Goal: Task Accomplishment & Management: Complete application form

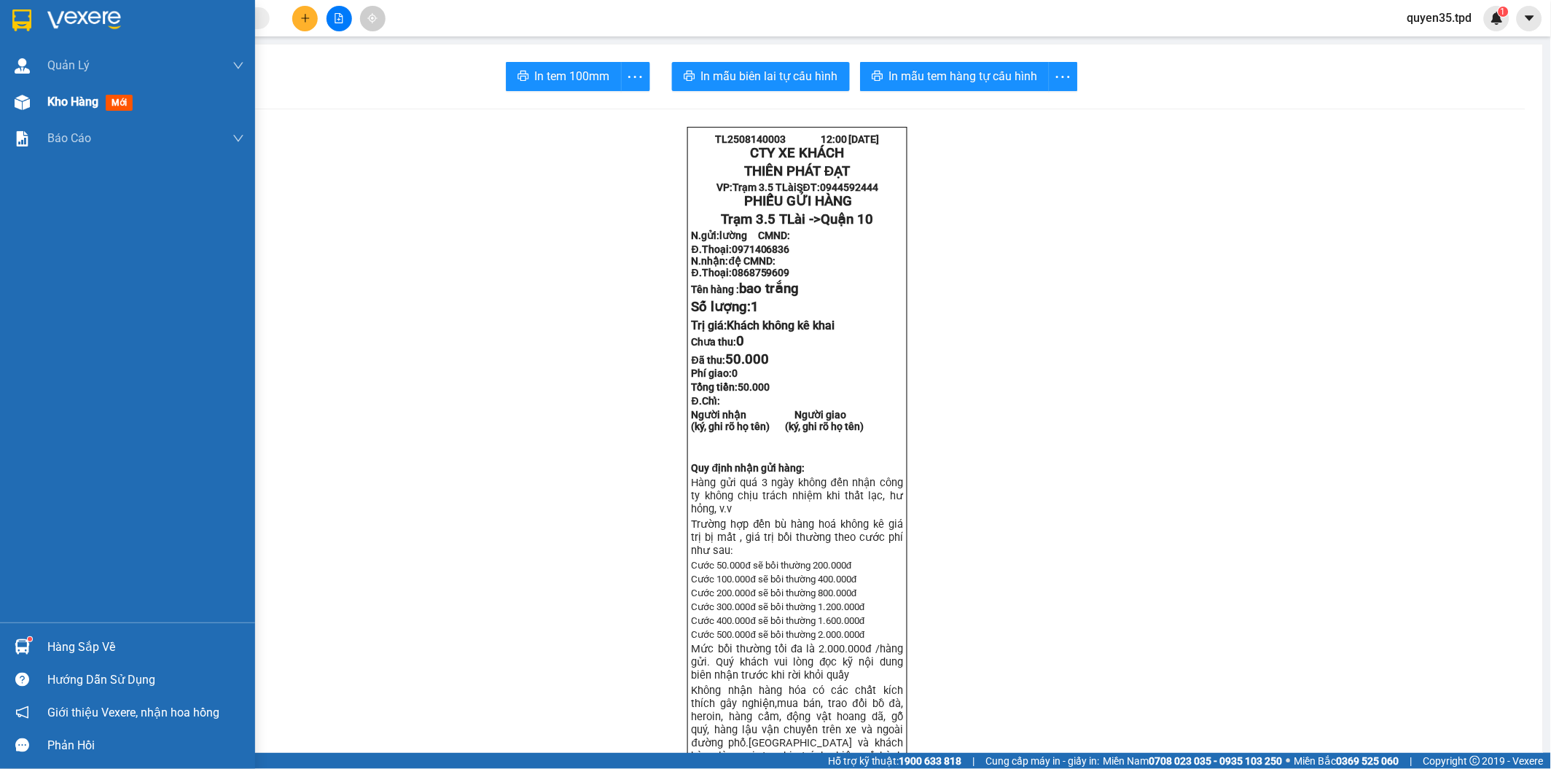
click at [22, 109] on img at bounding box center [22, 102] width 15 height 15
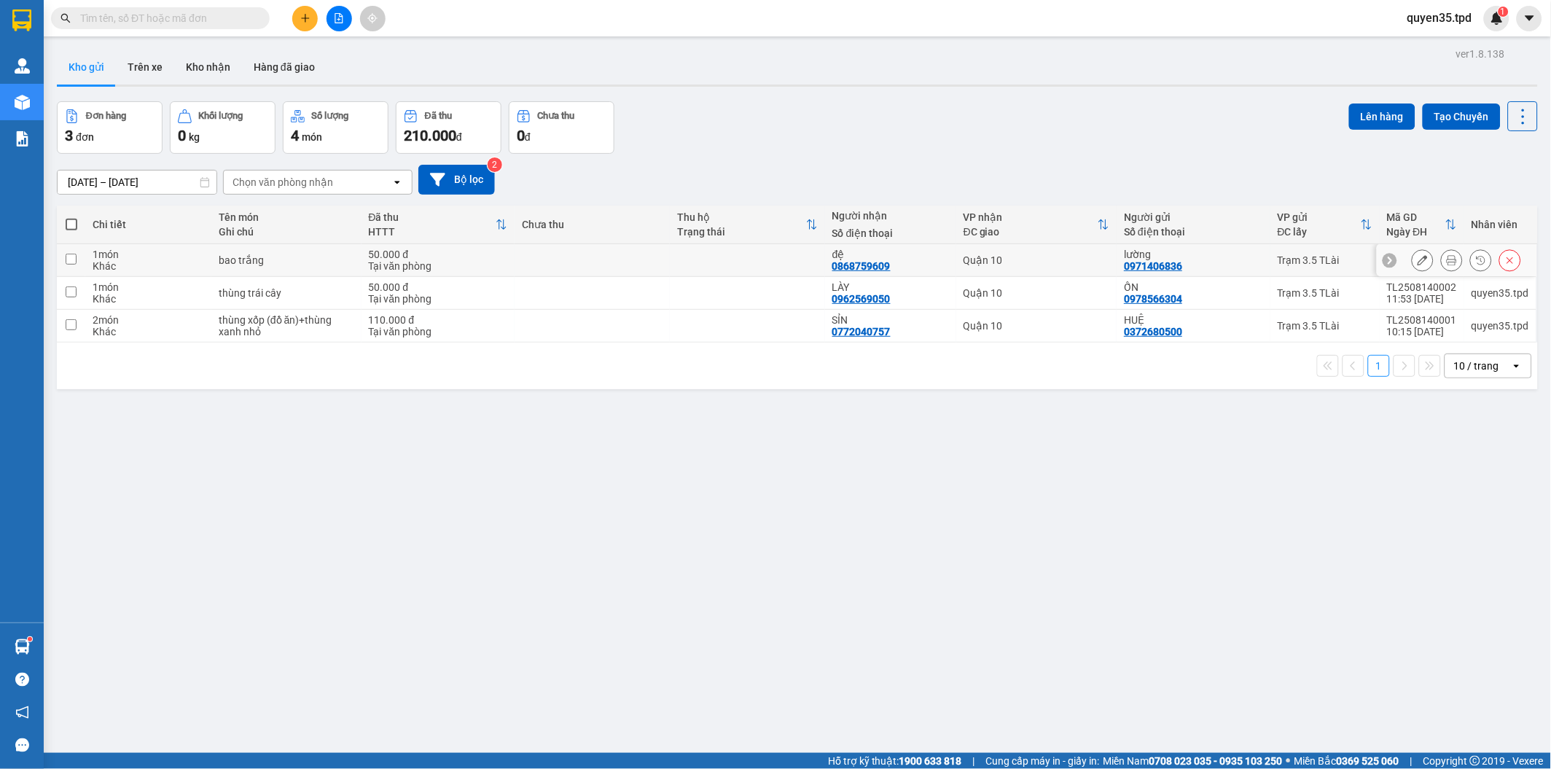
click at [63, 256] on td at bounding box center [71, 260] width 28 height 33
checkbox input "true"
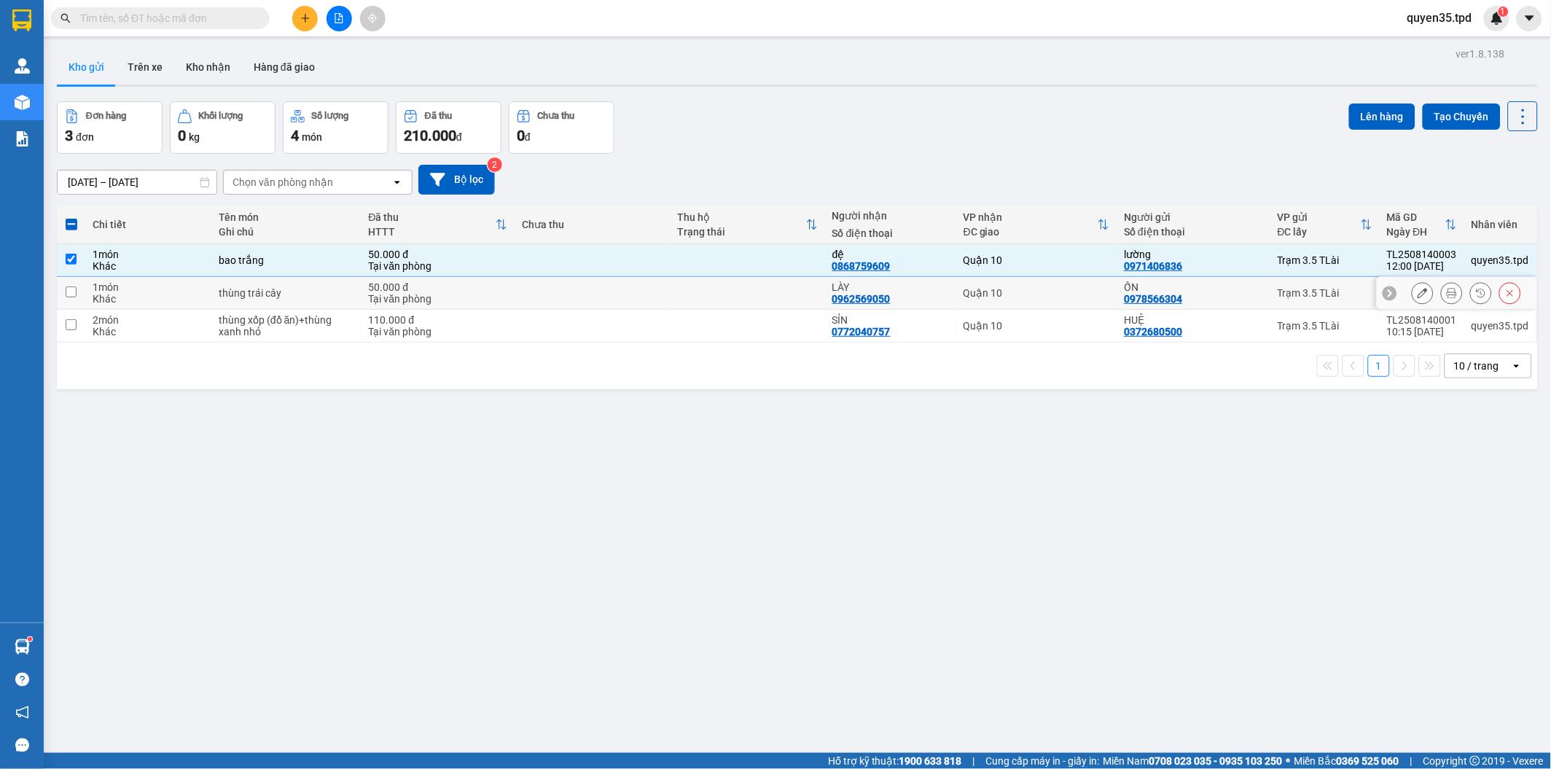
click at [70, 292] on input "checkbox" at bounding box center [71, 292] width 11 height 11
checkbox input "true"
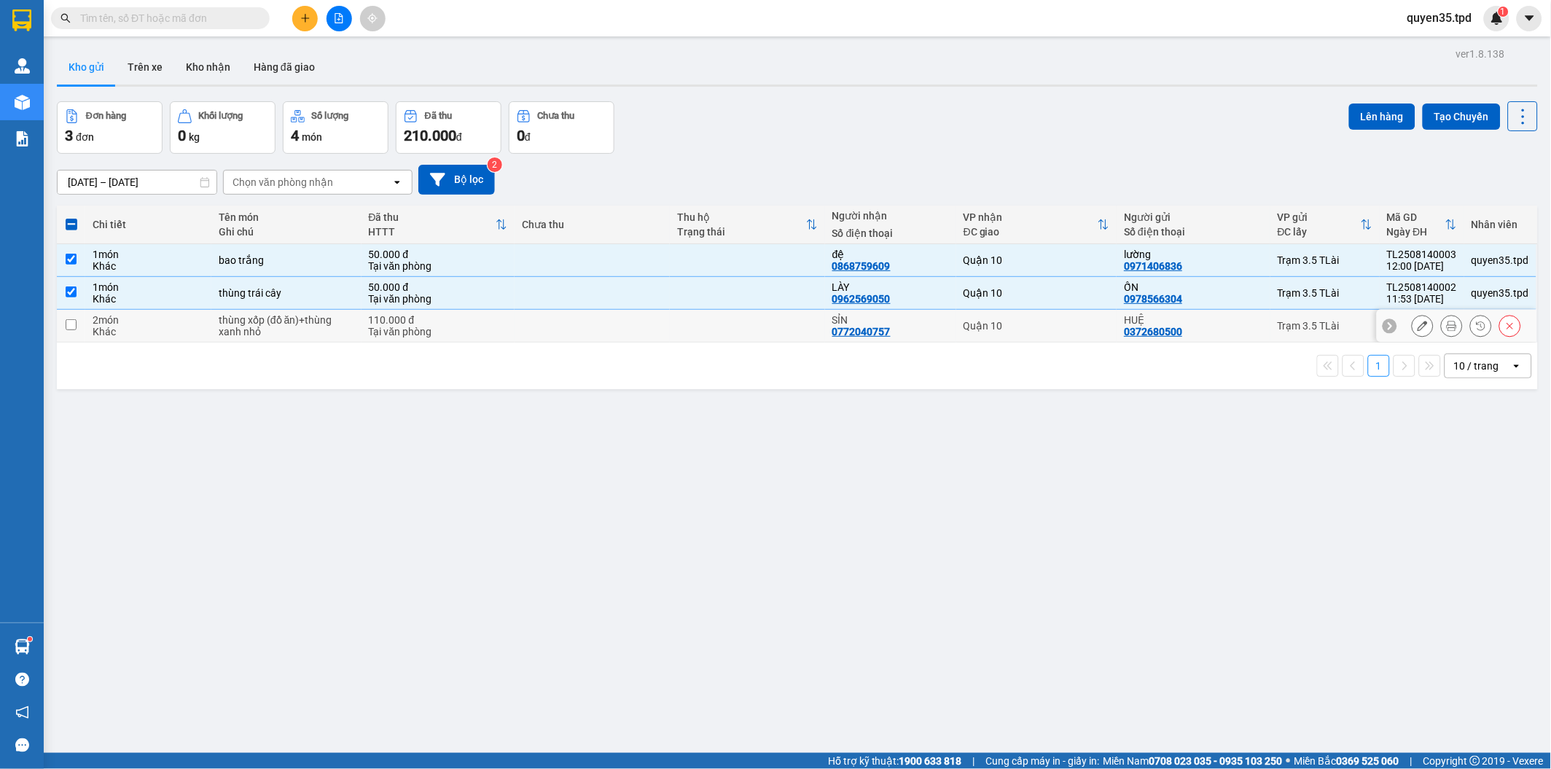
click at [76, 326] on input "checkbox" at bounding box center [71, 324] width 11 height 11
checkbox input "true"
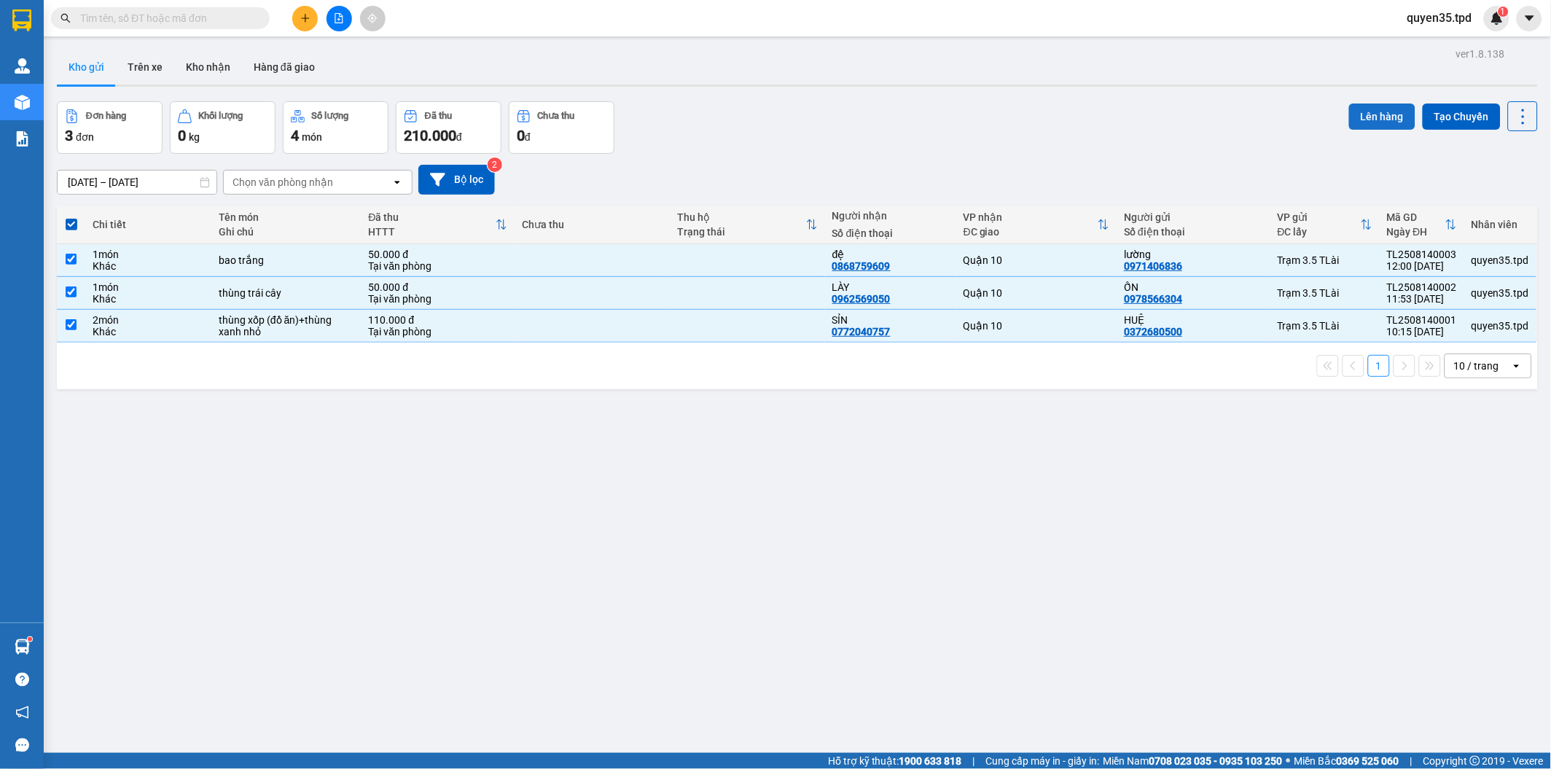
click at [1372, 120] on button "Lên hàng" at bounding box center [1382, 117] width 66 height 26
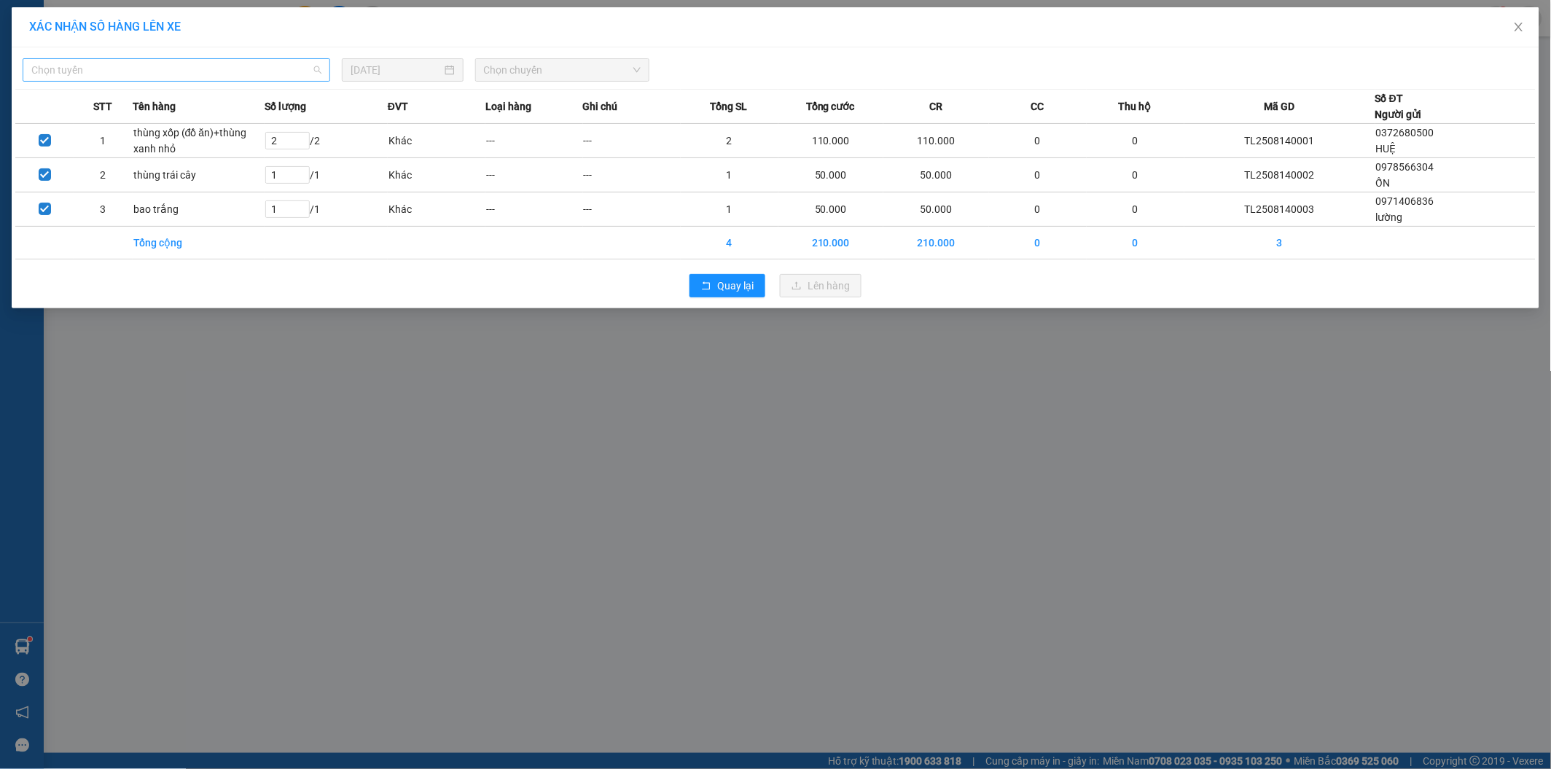
click at [222, 67] on span "Chọn tuyến" at bounding box center [176, 70] width 290 height 22
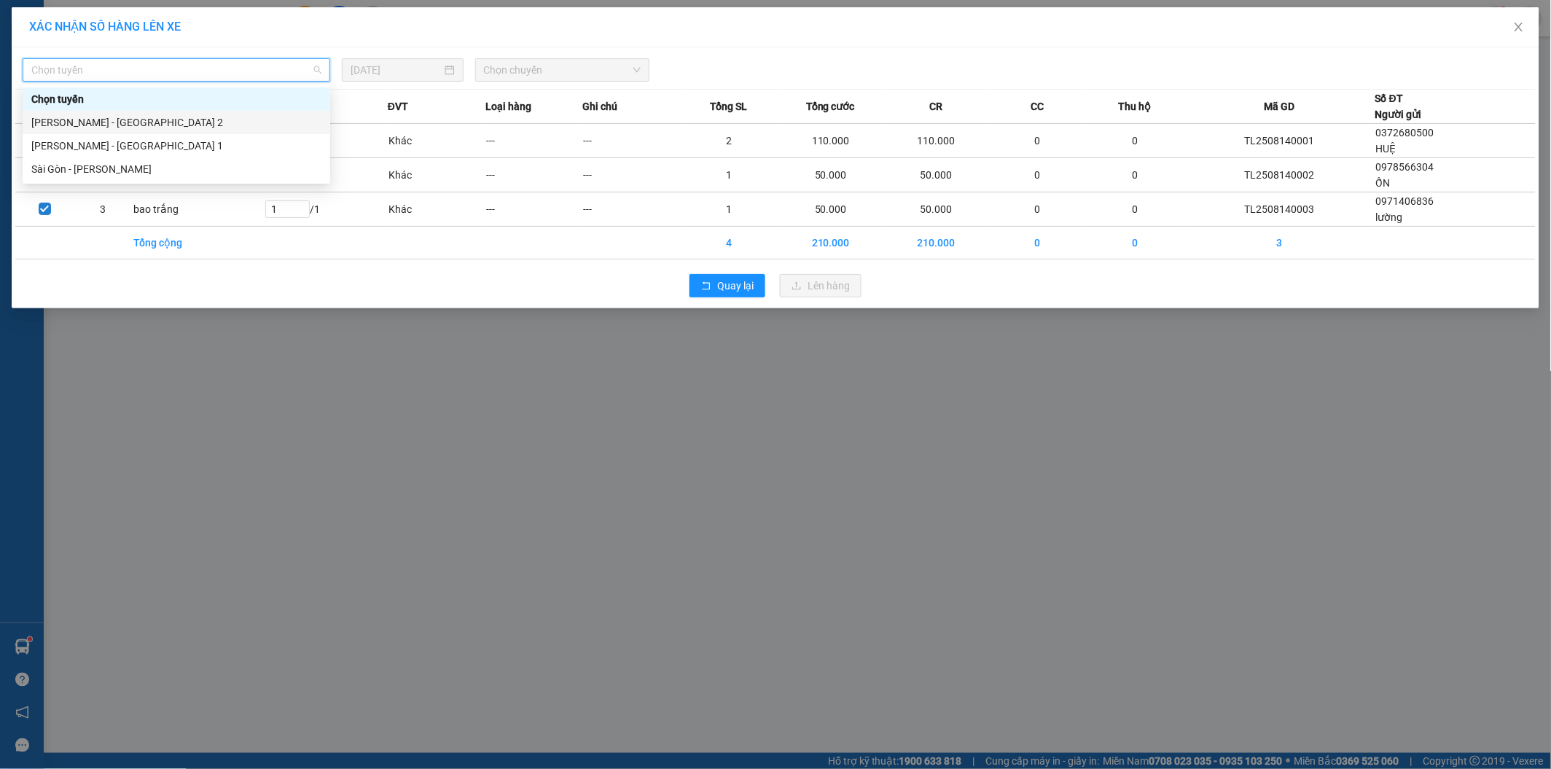
click at [195, 127] on div "[PERSON_NAME] - [GEOGRAPHIC_DATA] 2" at bounding box center [176, 122] width 290 height 16
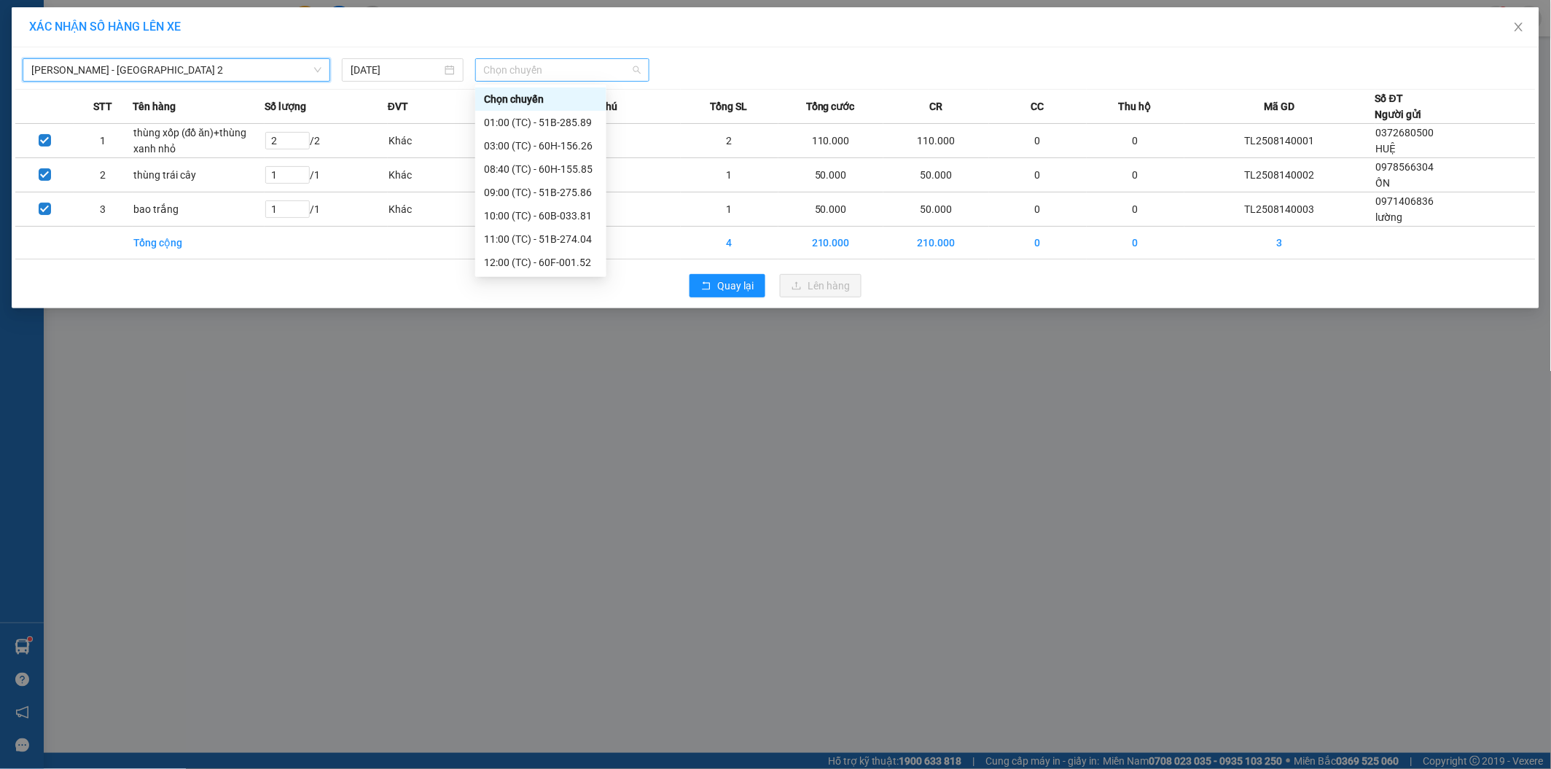
click at [574, 70] on span "Chọn chuyến" at bounding box center [562, 70] width 157 height 22
click at [572, 268] on div "13:00 (TC) - 60F-005.87" at bounding box center [541, 262] width 114 height 16
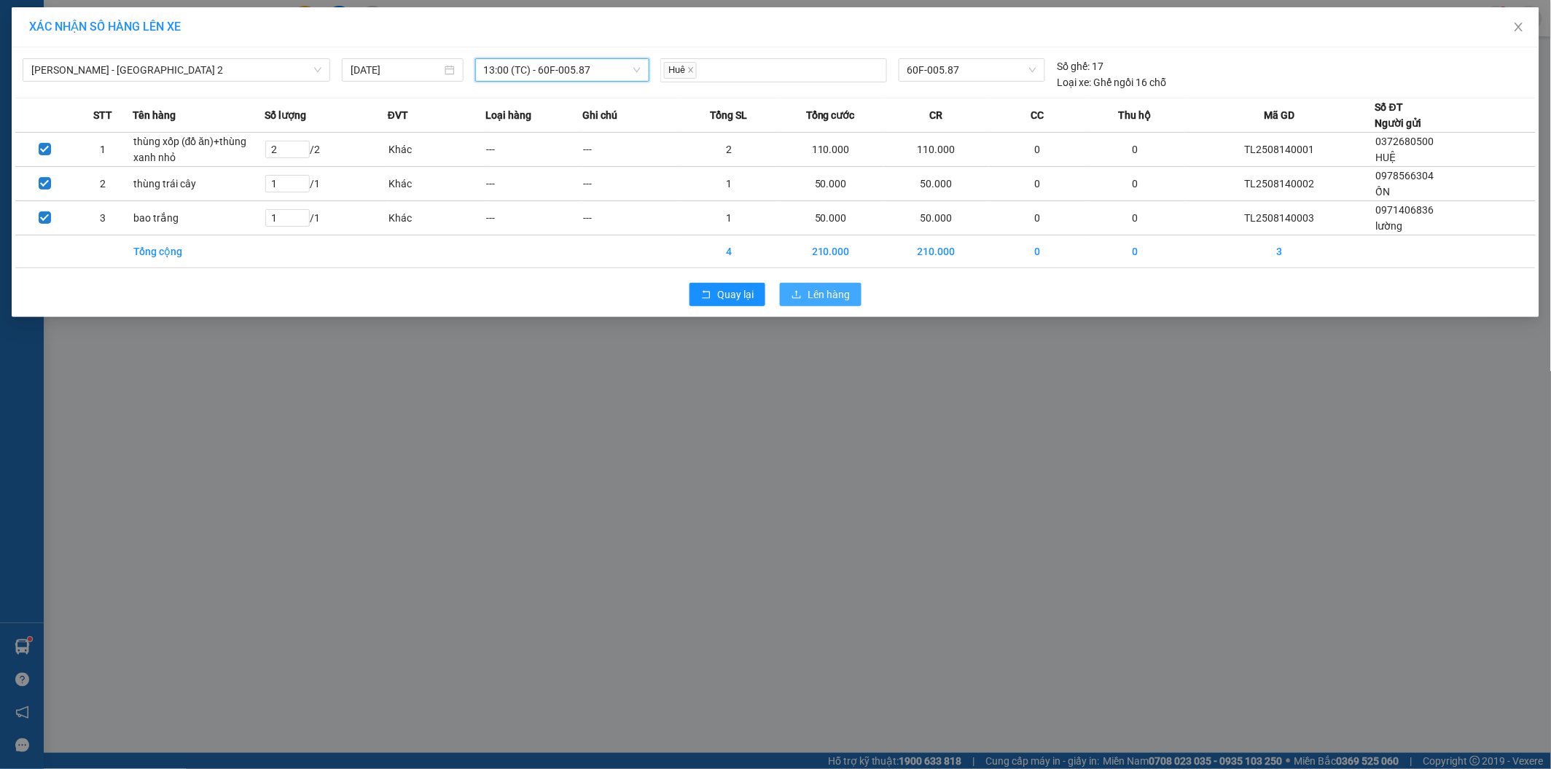
click at [826, 297] on span "Lên hàng" at bounding box center [829, 295] width 42 height 16
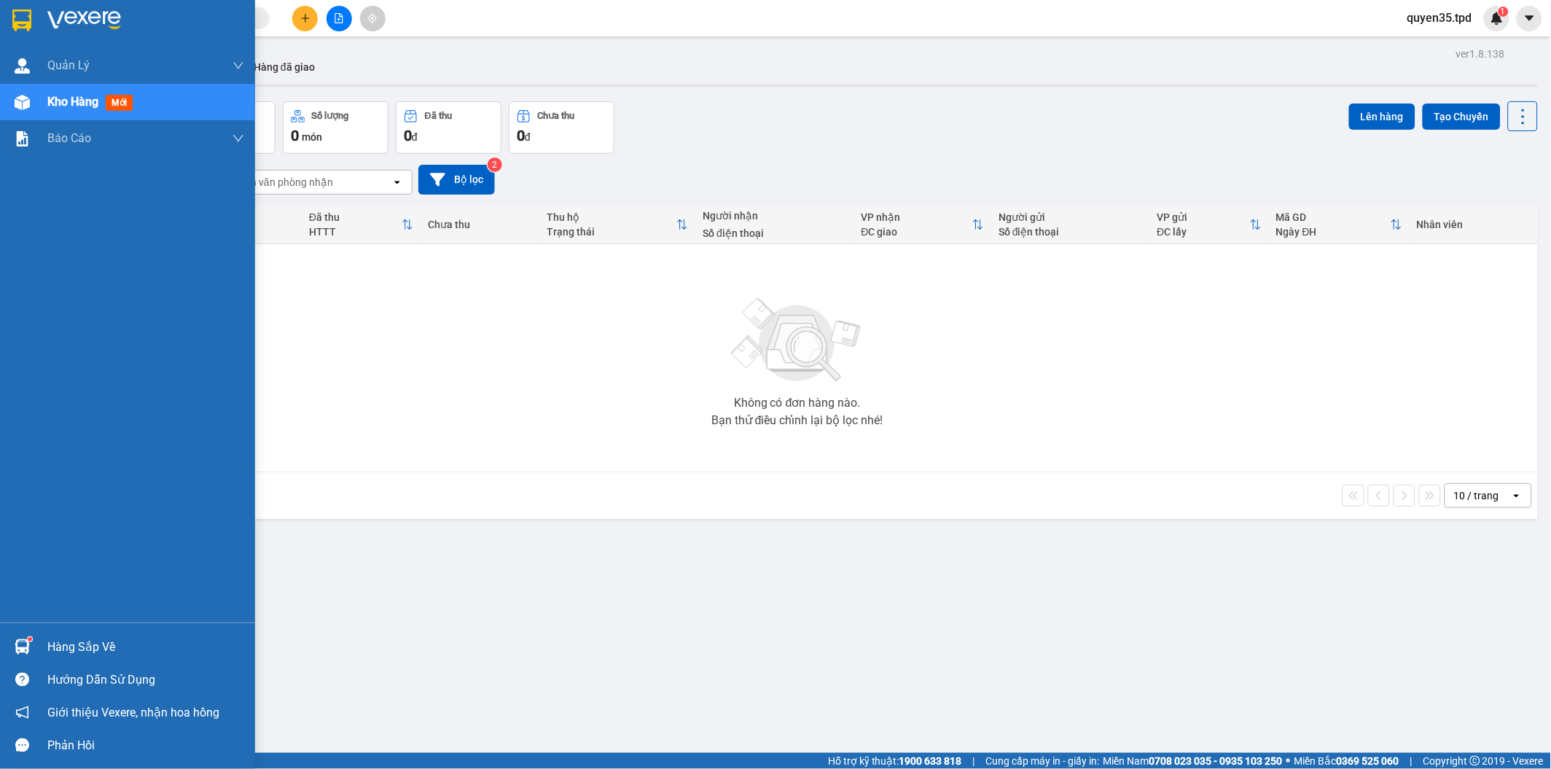
click at [39, 649] on div "Hàng sắp về" at bounding box center [127, 647] width 255 height 33
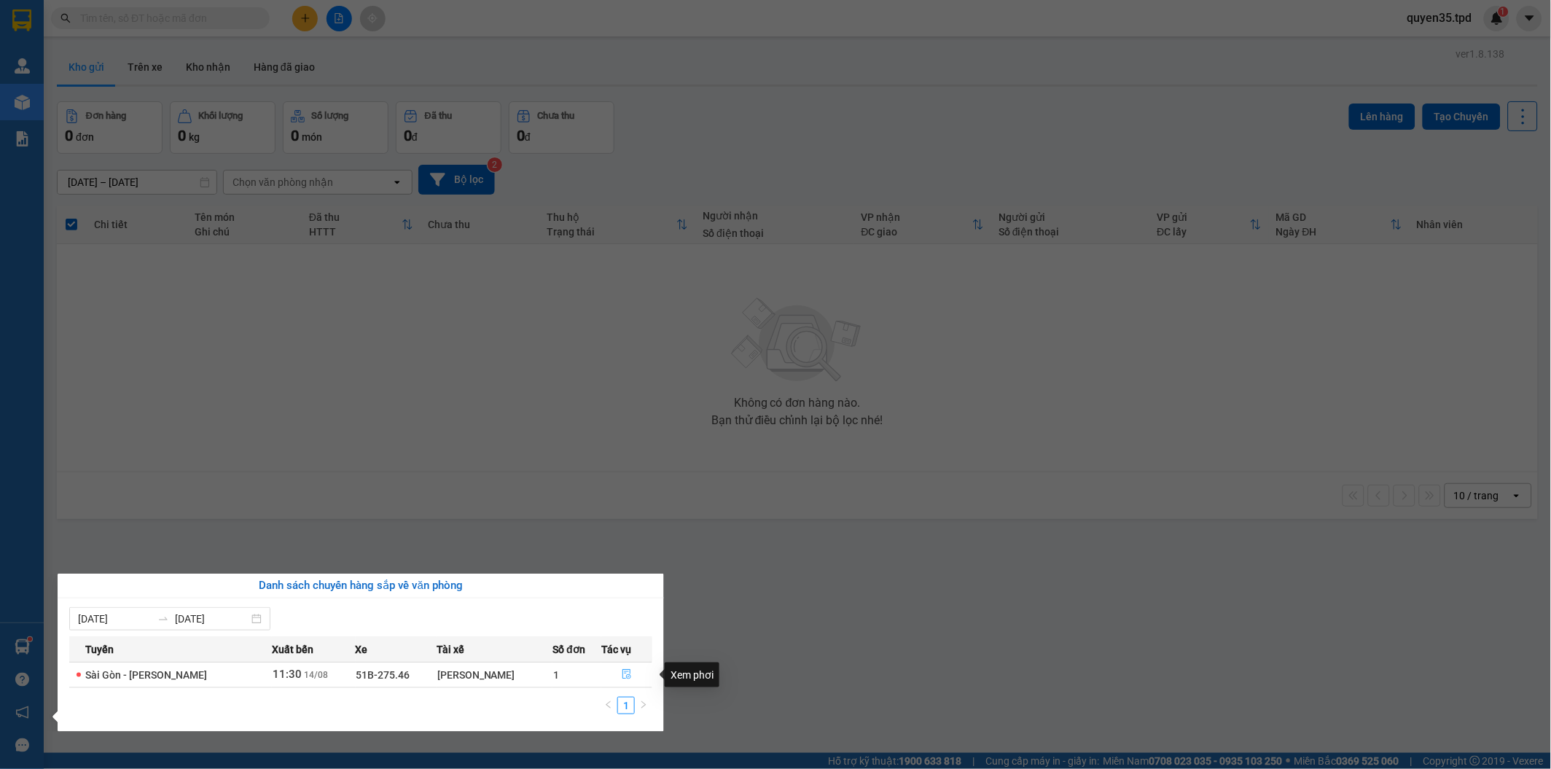
click at [613, 672] on button "button" at bounding box center [627, 674] width 50 height 23
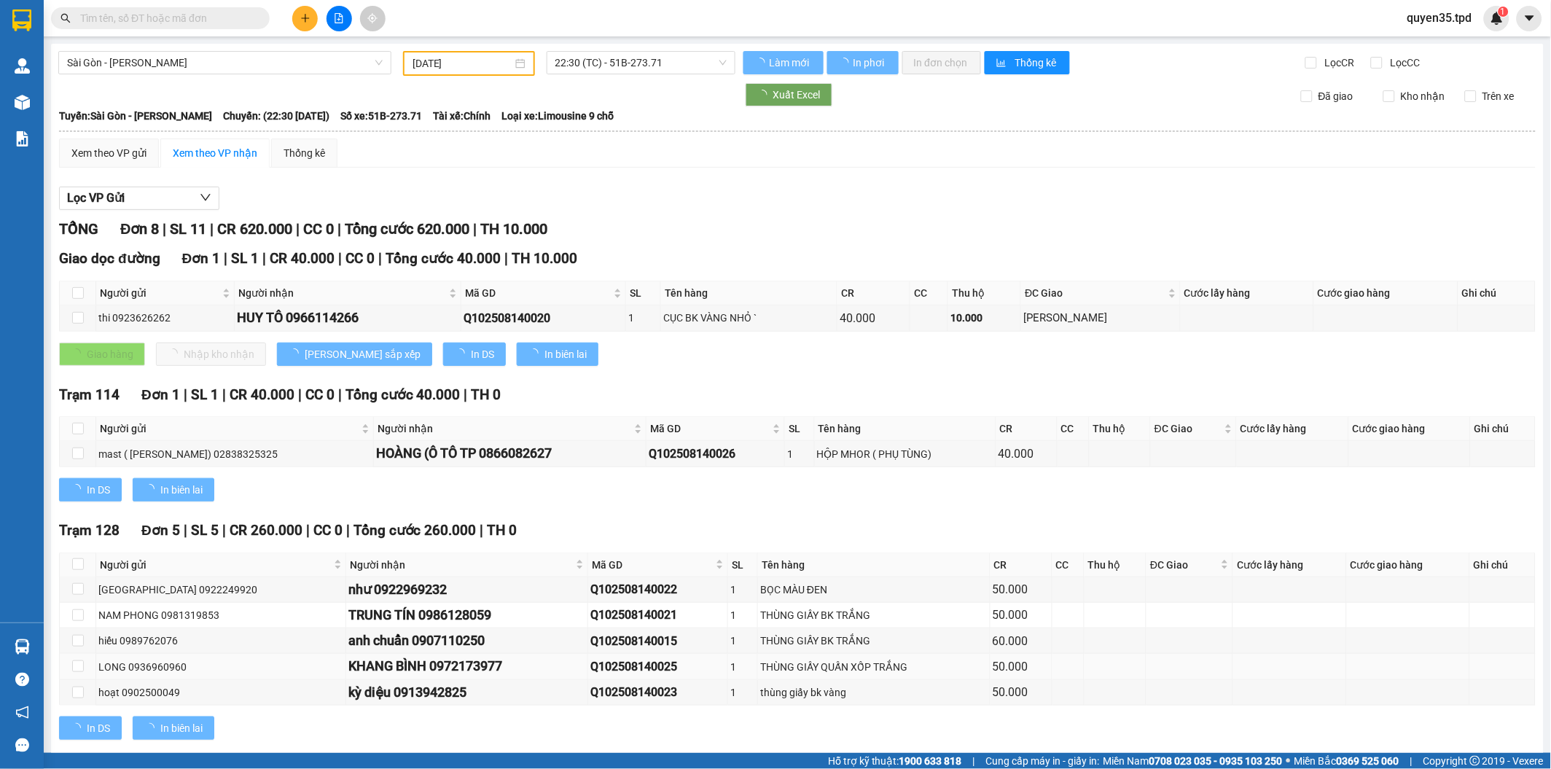
type input "[DATE]"
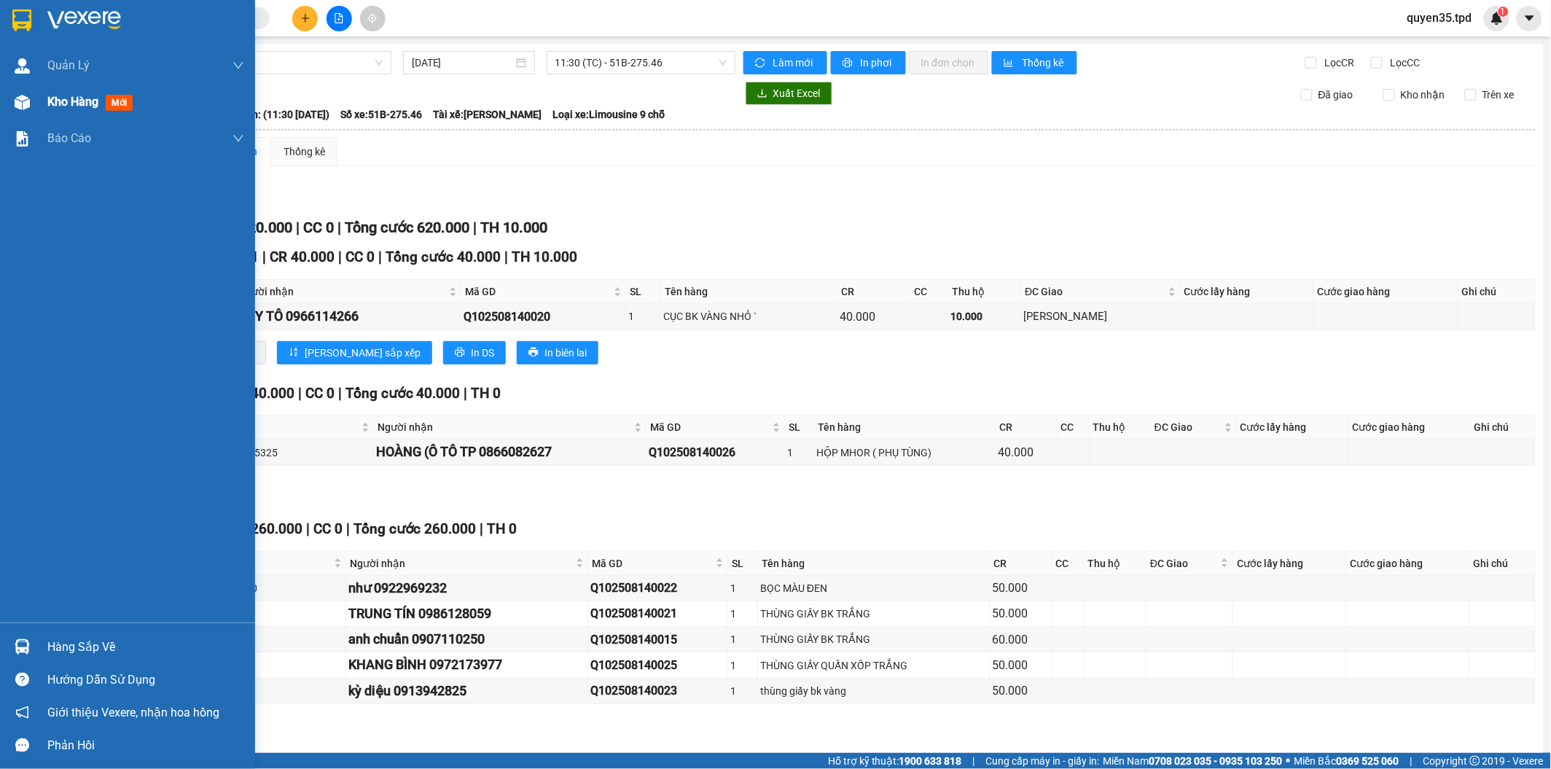
click at [37, 99] on div "Kho hàng mới" at bounding box center [127, 102] width 255 height 36
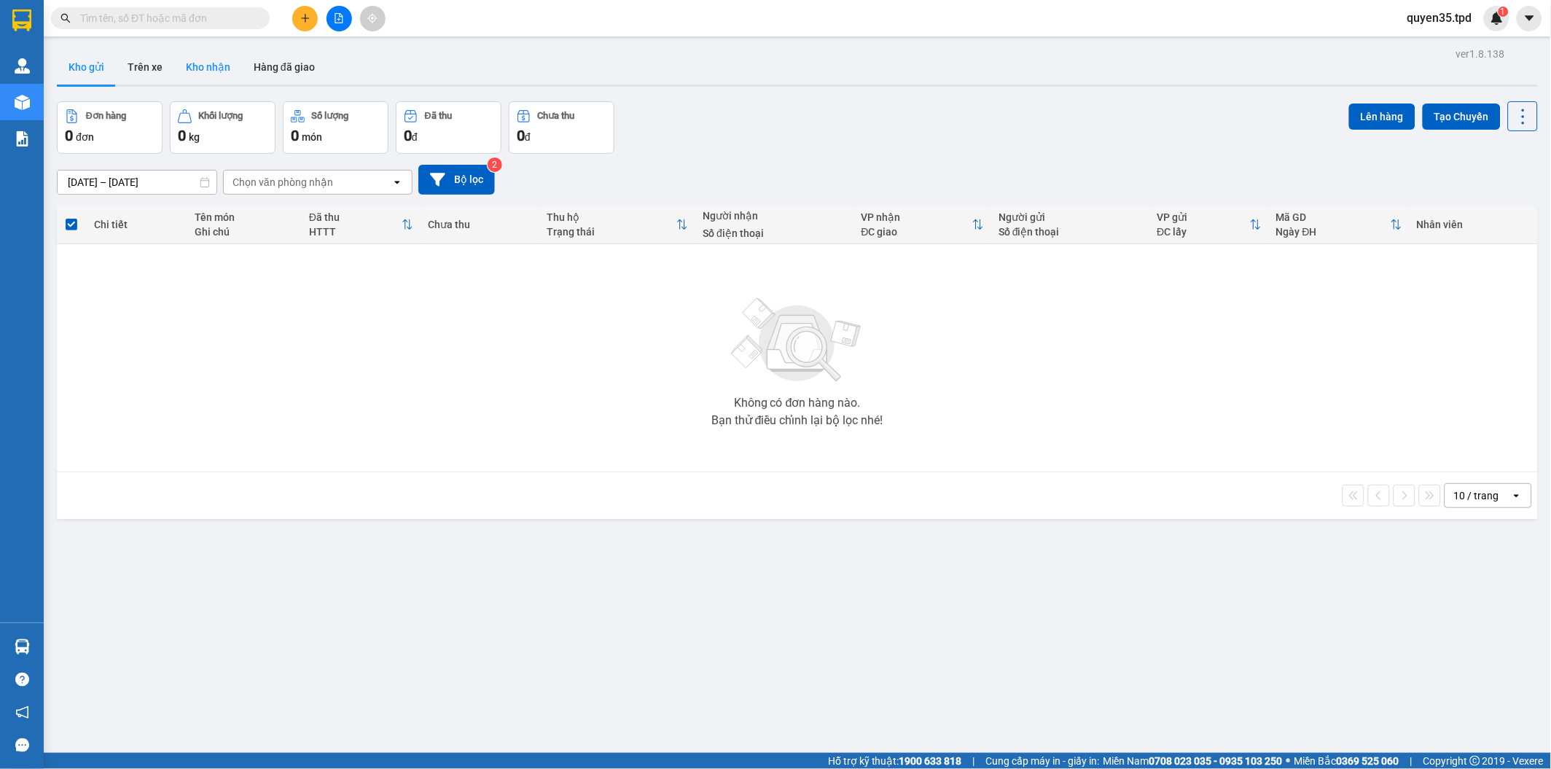
click at [222, 71] on button "Kho nhận" at bounding box center [208, 67] width 68 height 35
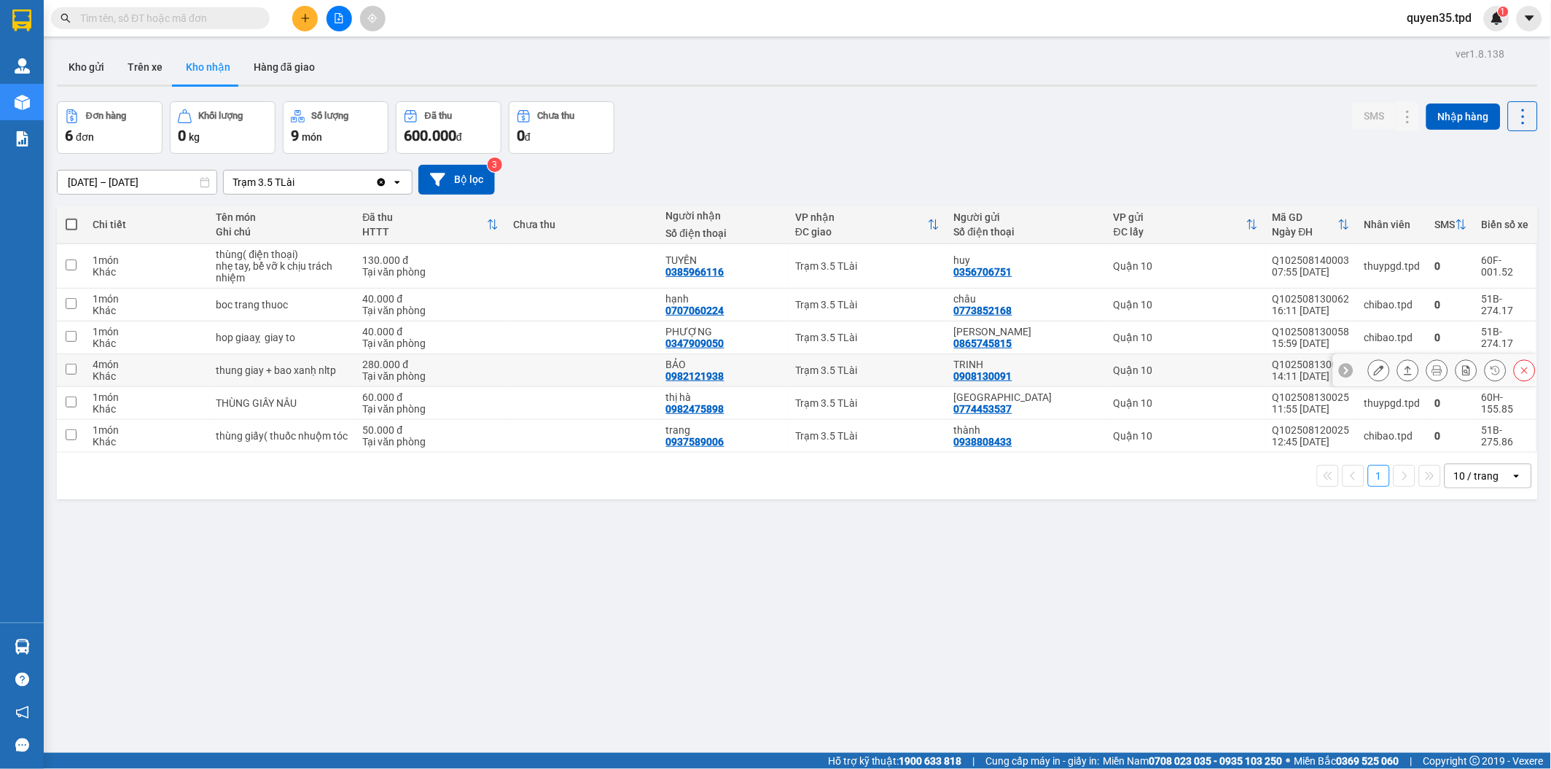
click at [1369, 370] on button at bounding box center [1379, 371] width 20 height 26
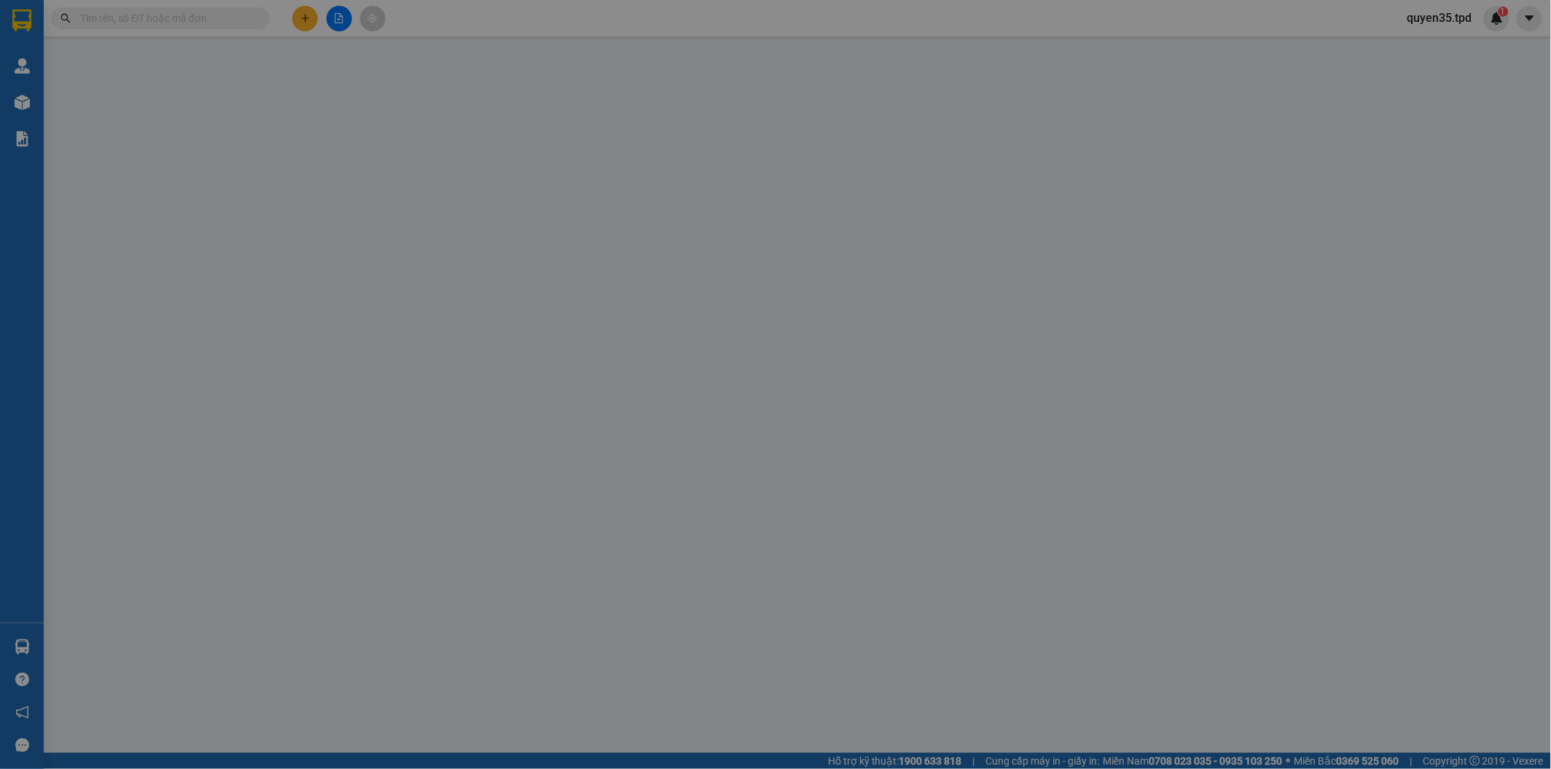
type input "0908130091"
type input "TRINH"
type input "079096005049"
type input "0982121938"
type input "BẢO"
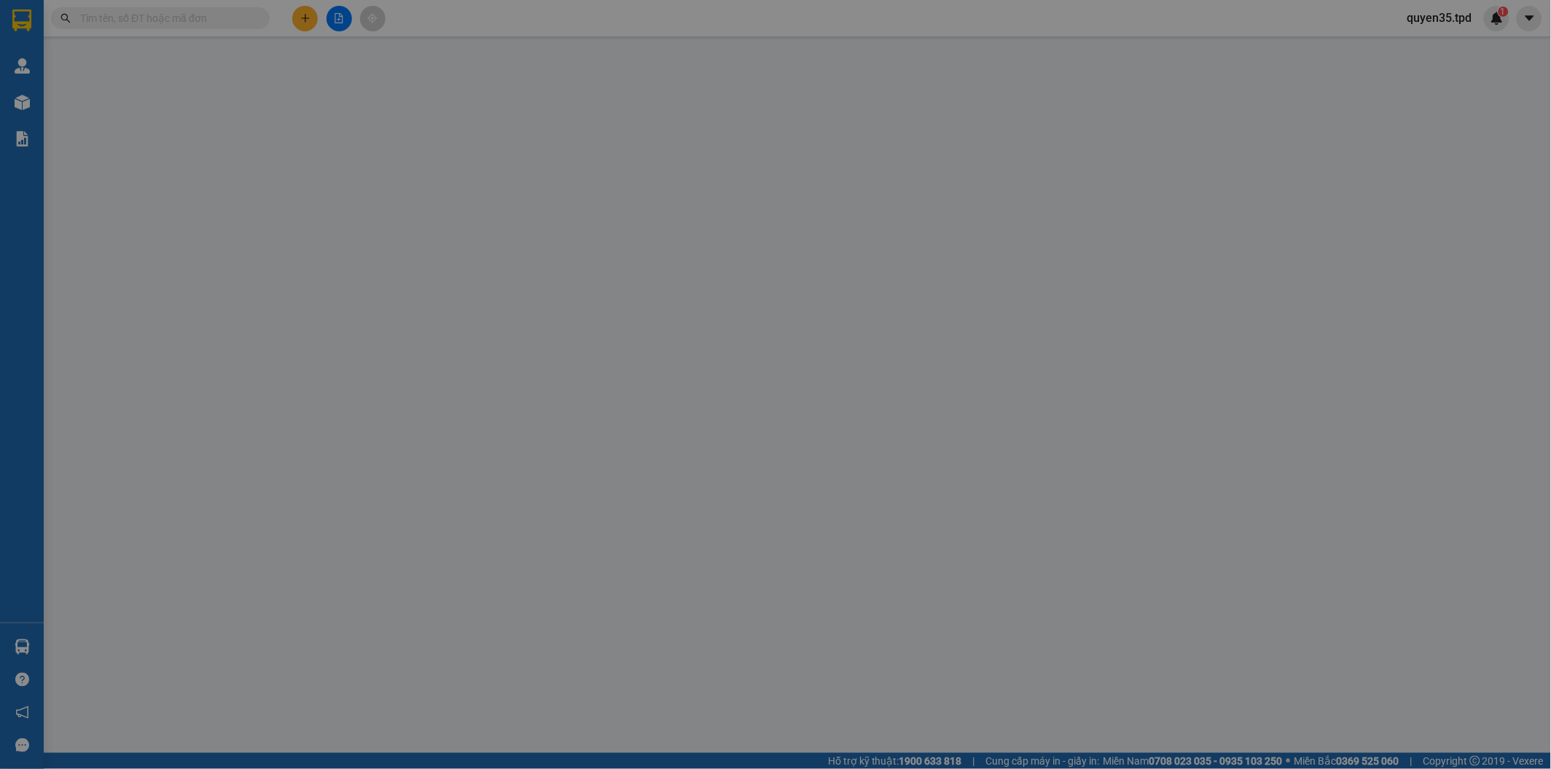
type input "280.000"
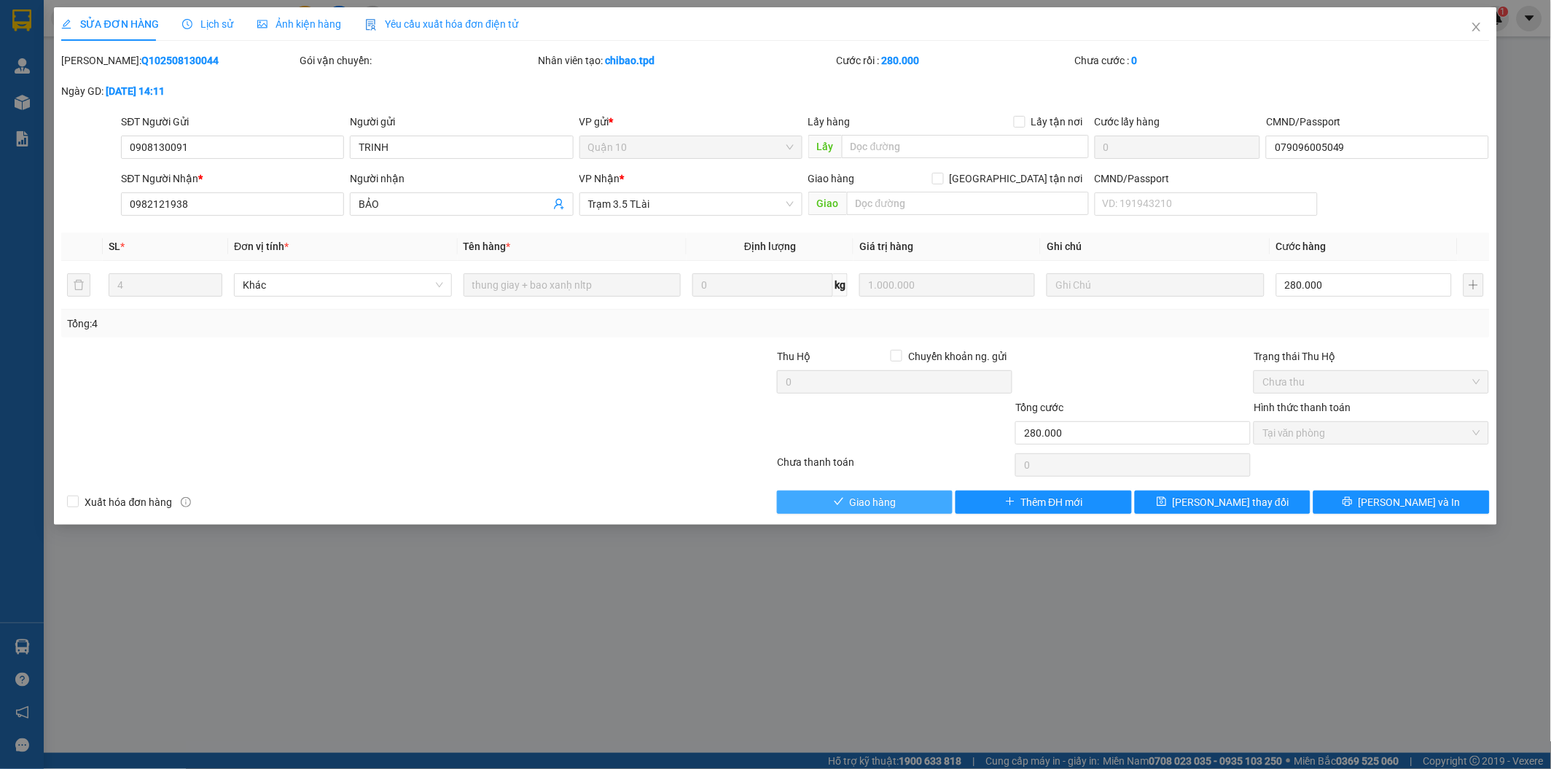
click at [873, 505] on span "Giao hàng" at bounding box center [873, 502] width 47 height 16
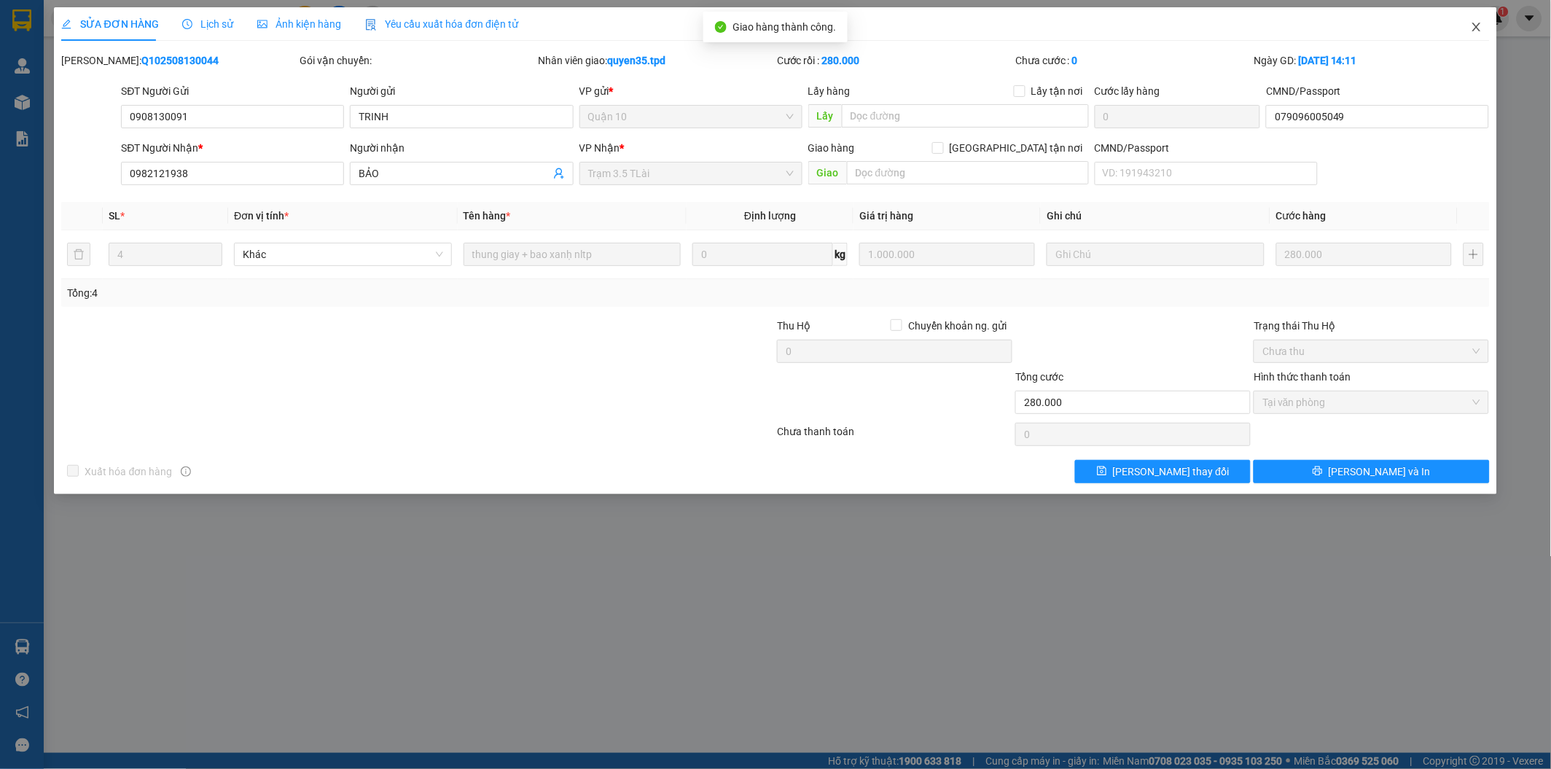
click at [1475, 31] on icon "close" at bounding box center [1477, 27] width 8 height 9
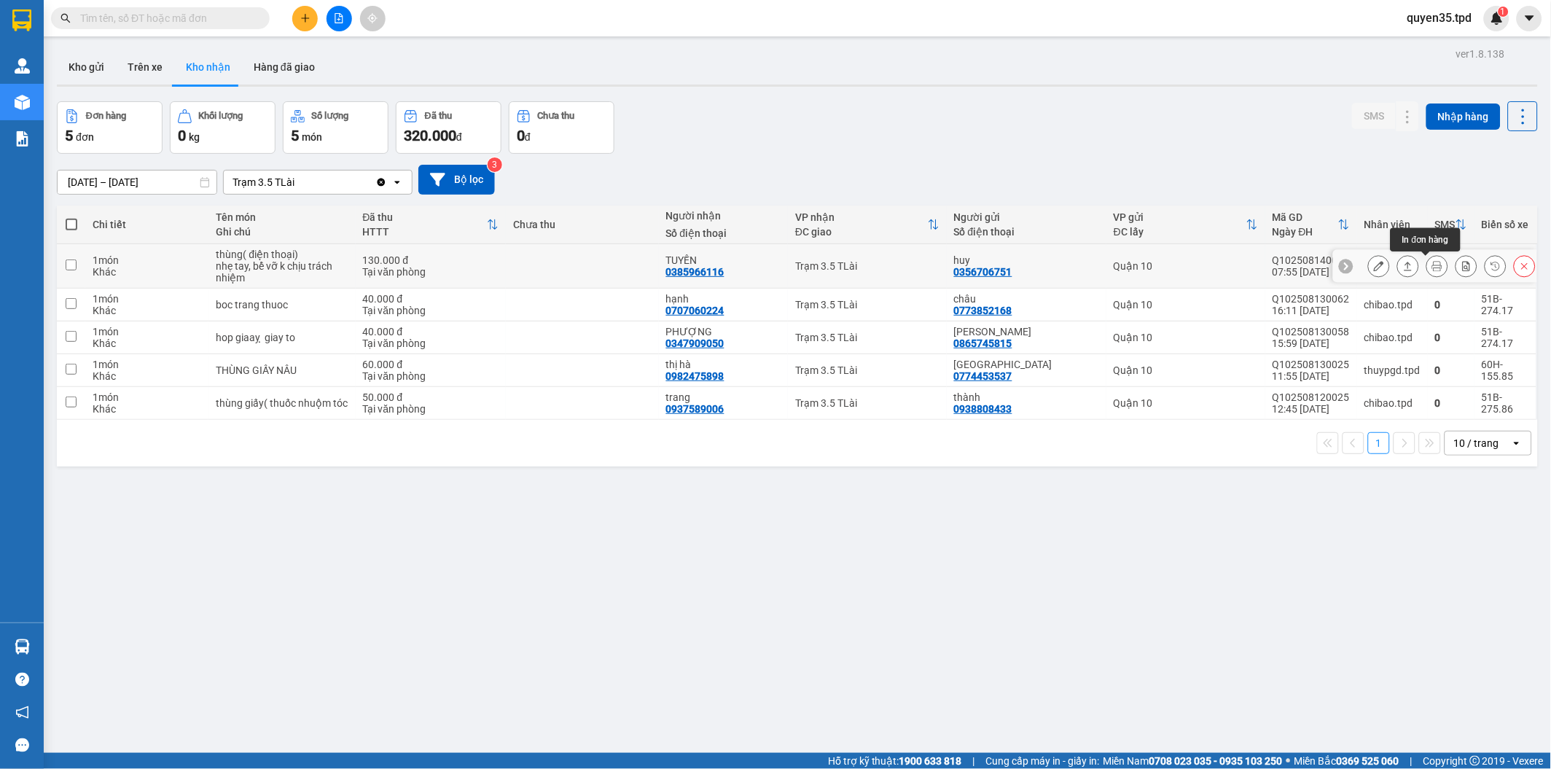
click at [1433, 268] on icon at bounding box center [1438, 266] width 10 height 10
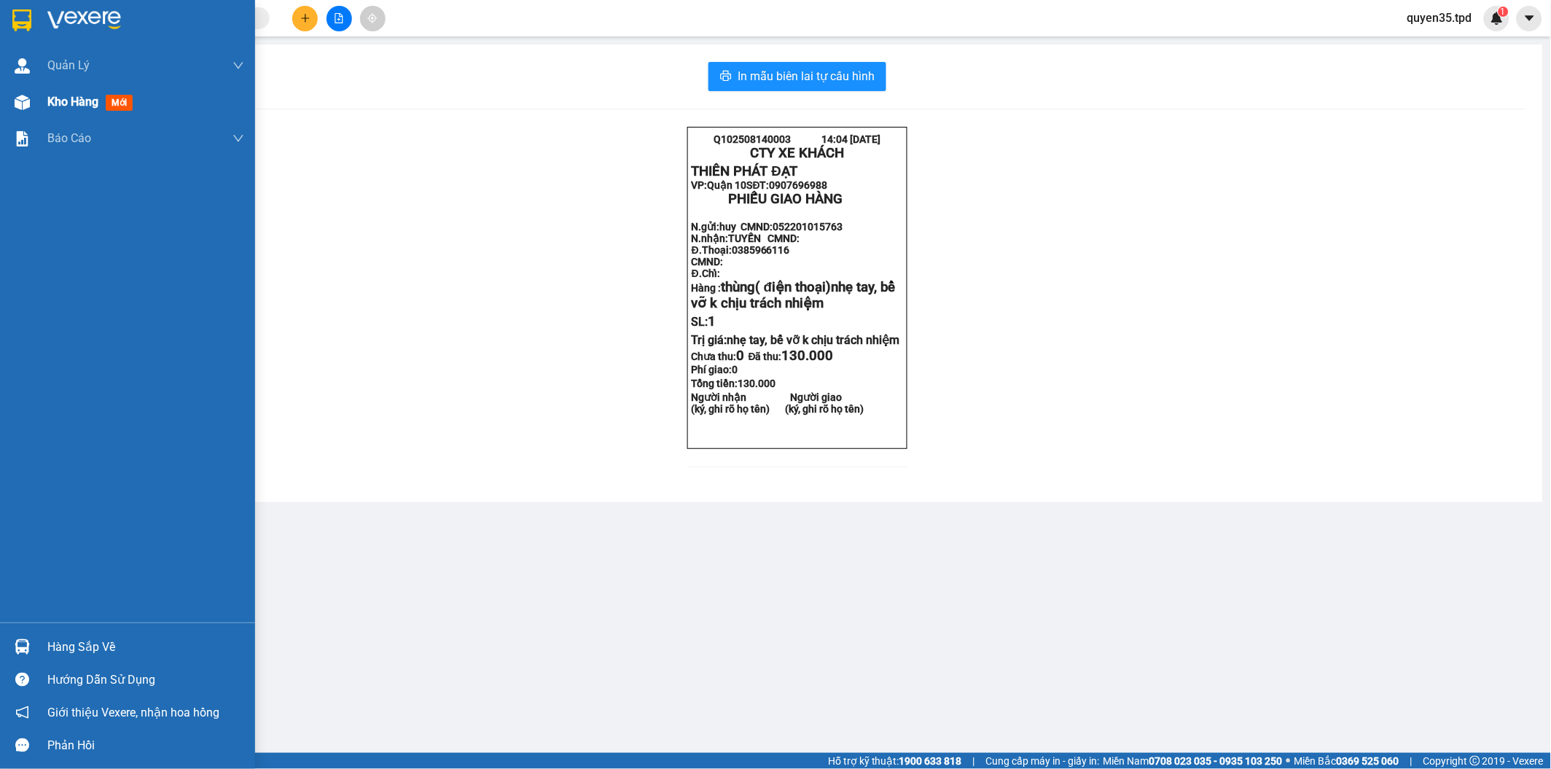
click at [20, 111] on div at bounding box center [22, 103] width 26 height 26
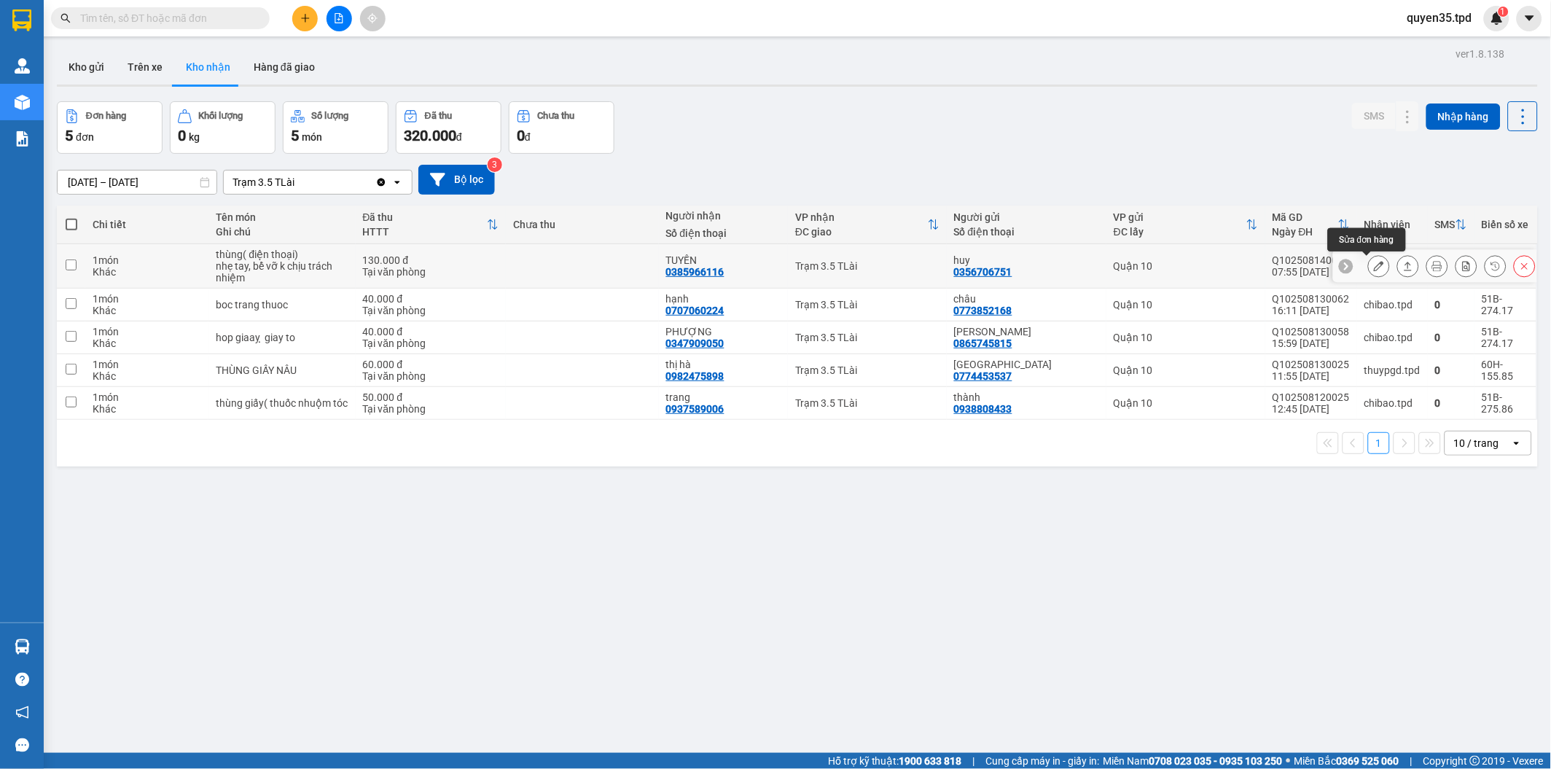
click at [1369, 268] on button at bounding box center [1379, 267] width 20 height 26
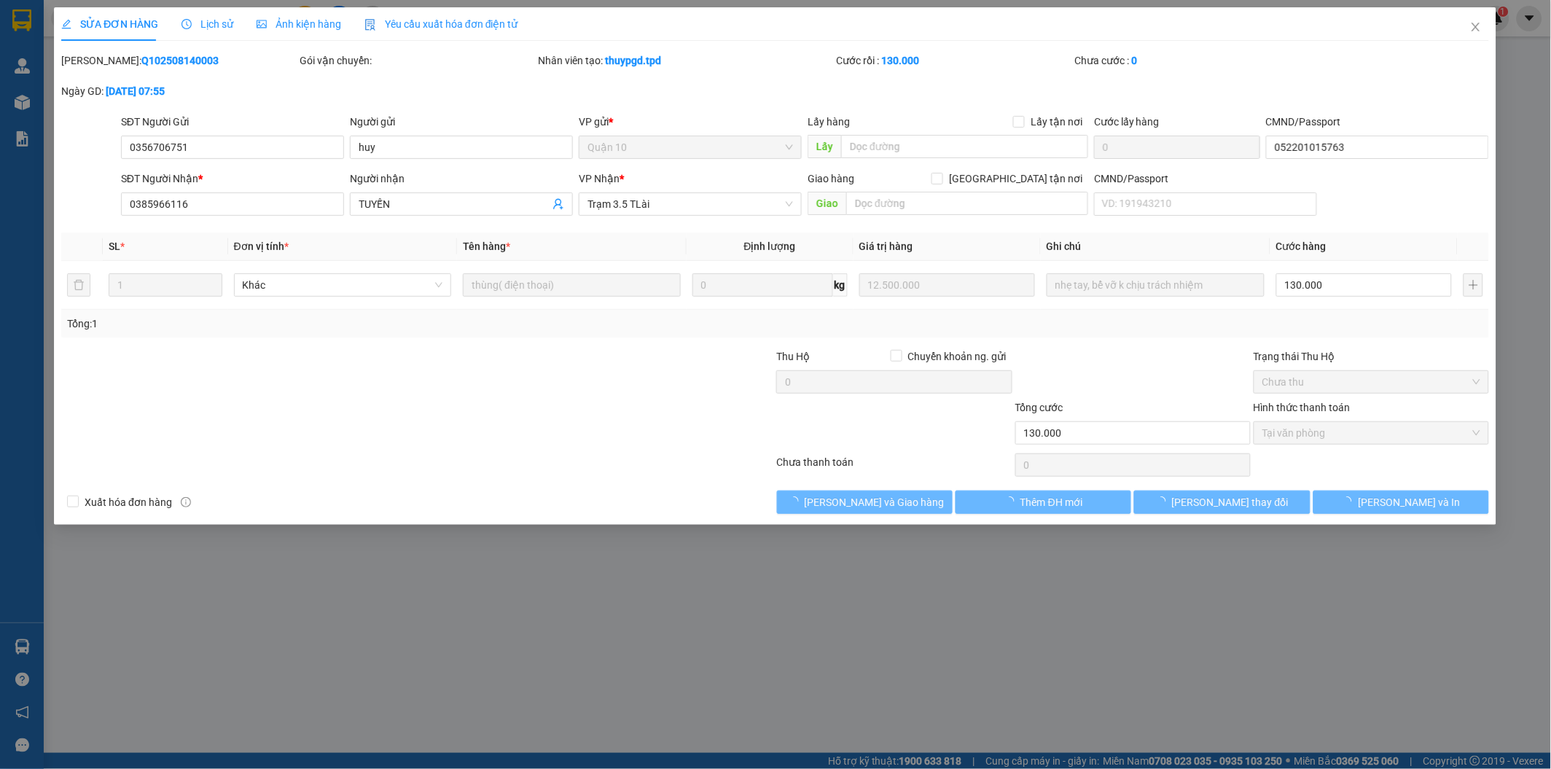
type input "0356706751"
type input "huy"
type input "052201015763"
type input "0385966116"
type input "TUYẾN"
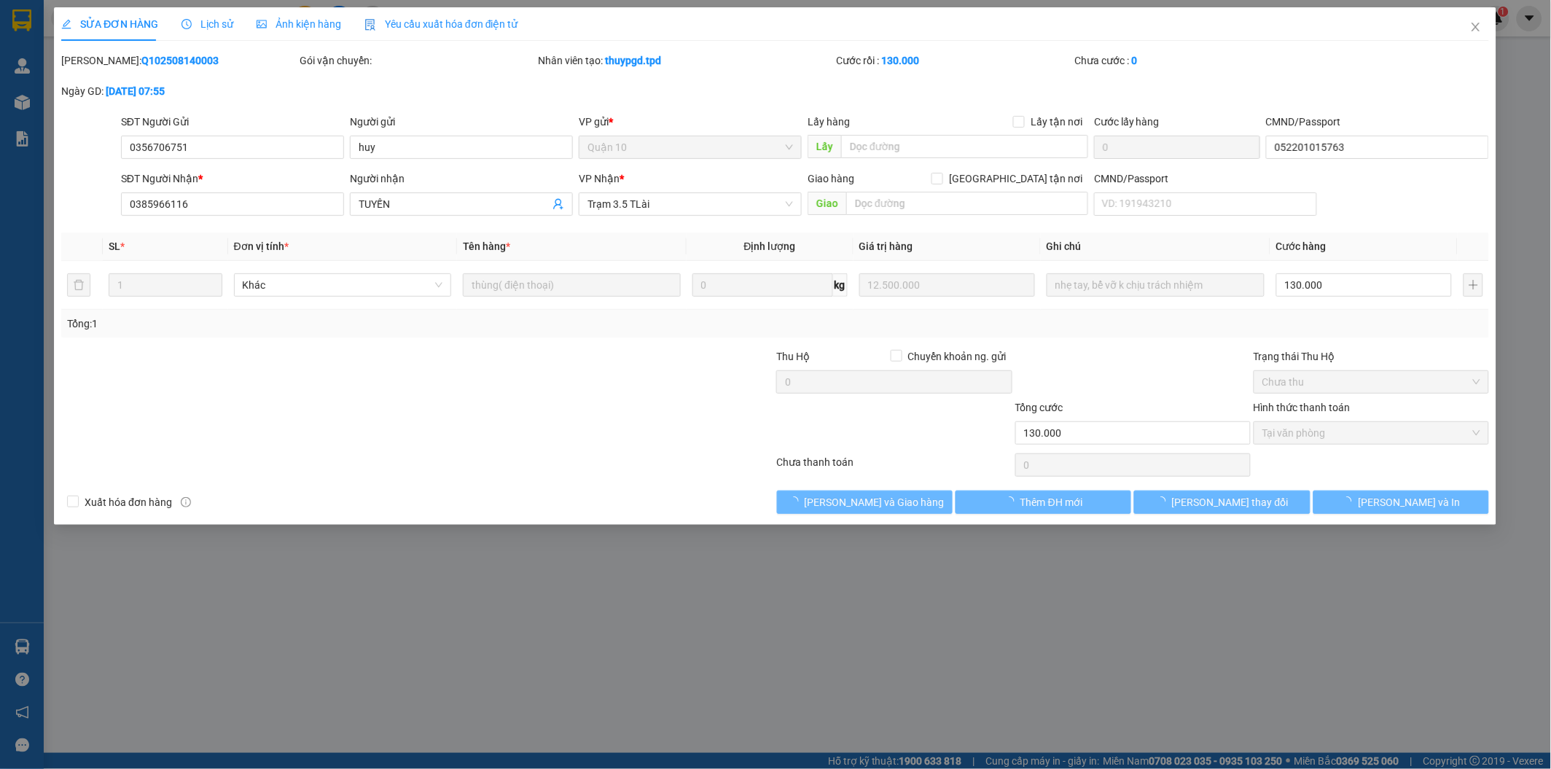
type input "130.000"
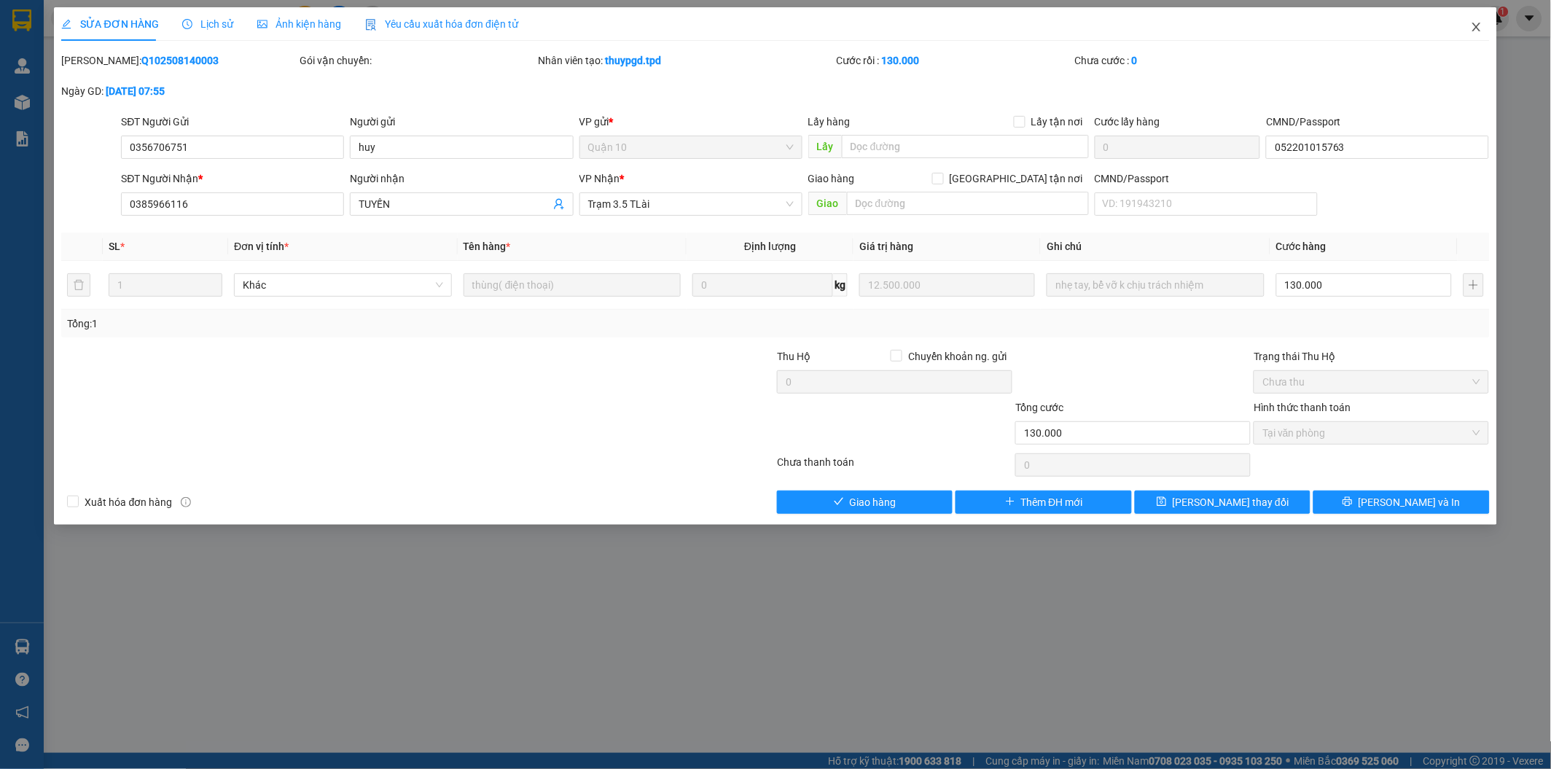
click at [1484, 24] on span "Close" at bounding box center [1477, 27] width 41 height 41
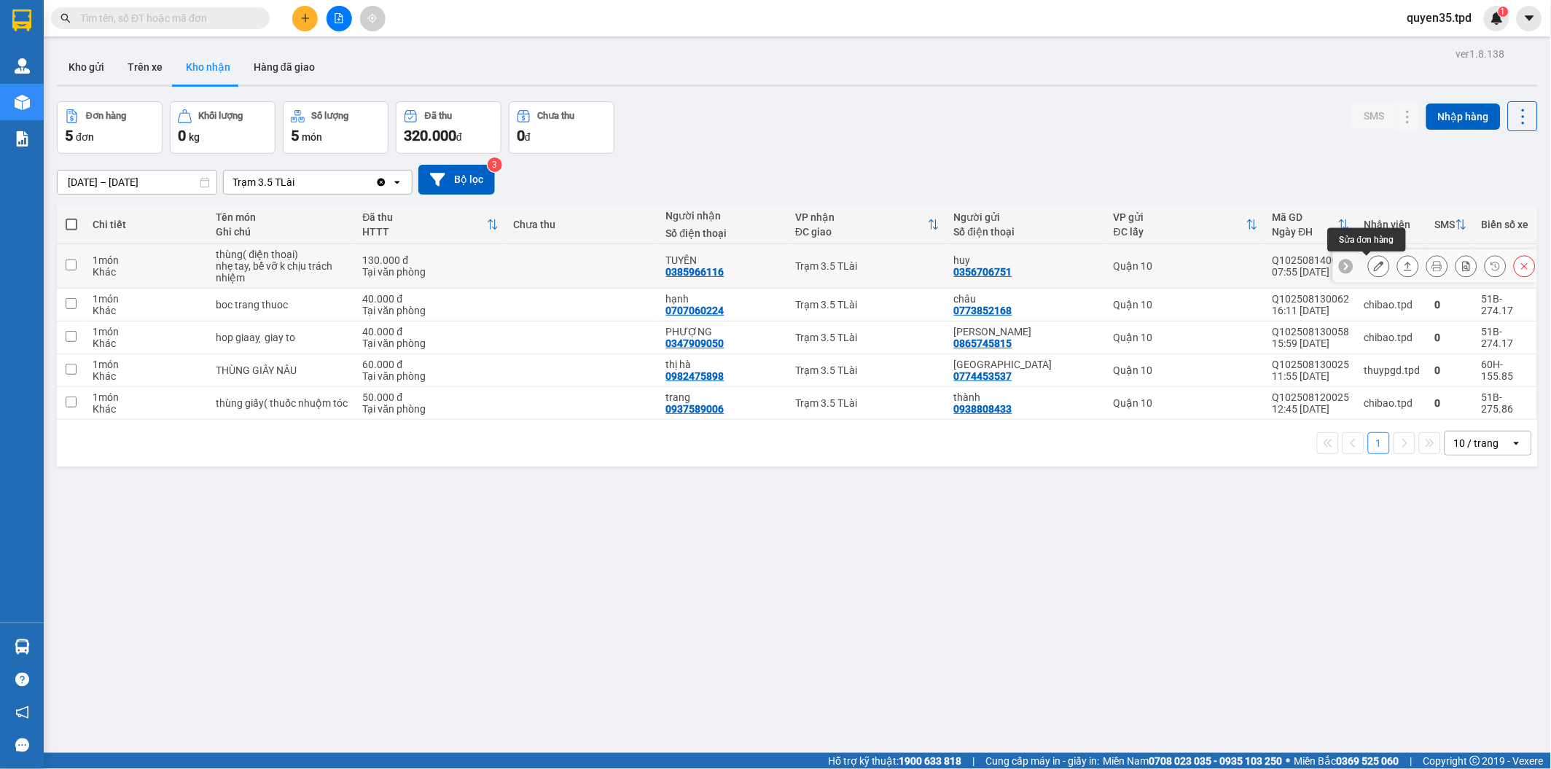
click at [1374, 262] on icon at bounding box center [1379, 266] width 10 height 10
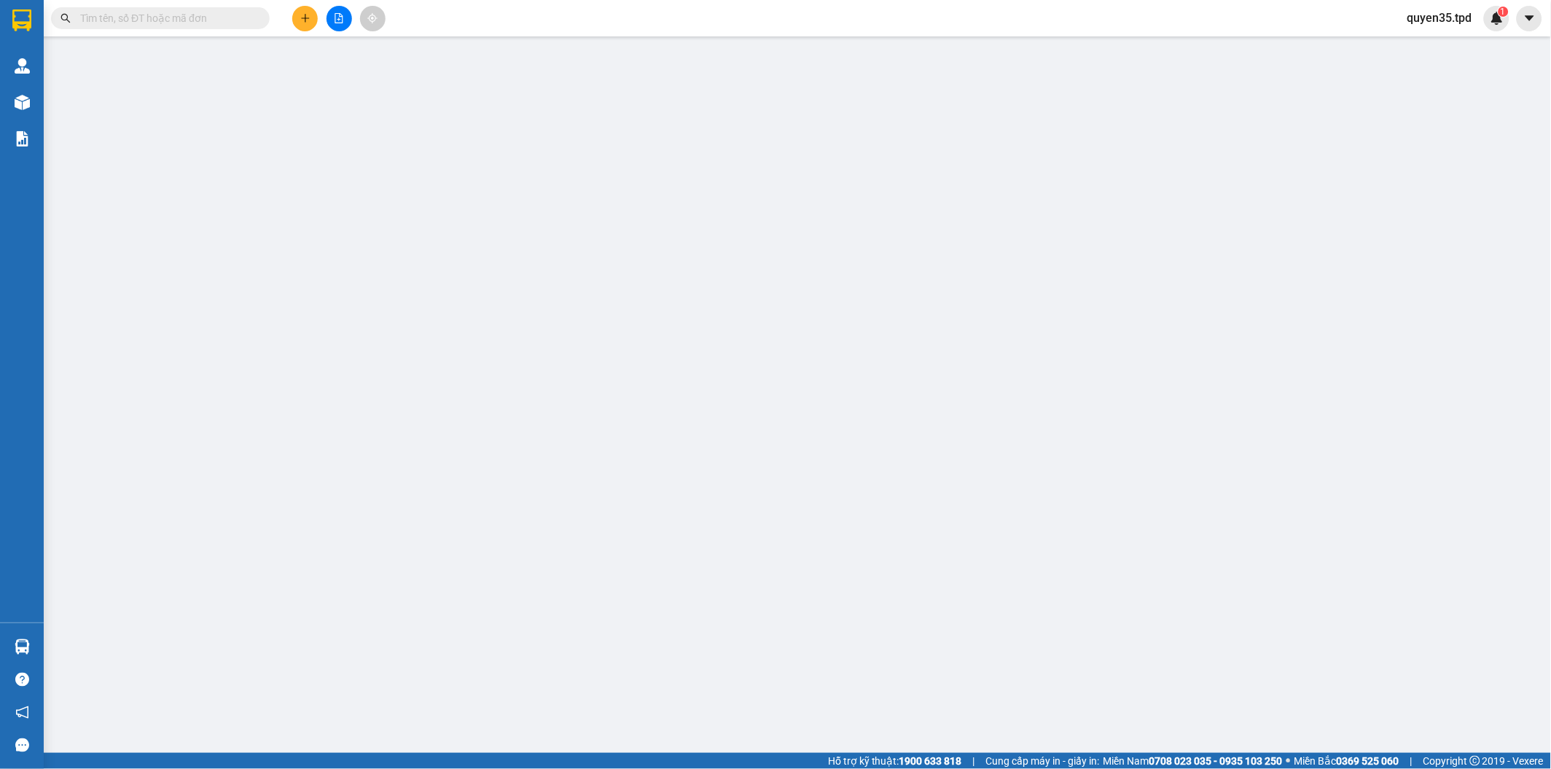
type input "0356706751"
type input "huy"
type input "052201015763"
type input "0385966116"
type input "TUYẾN"
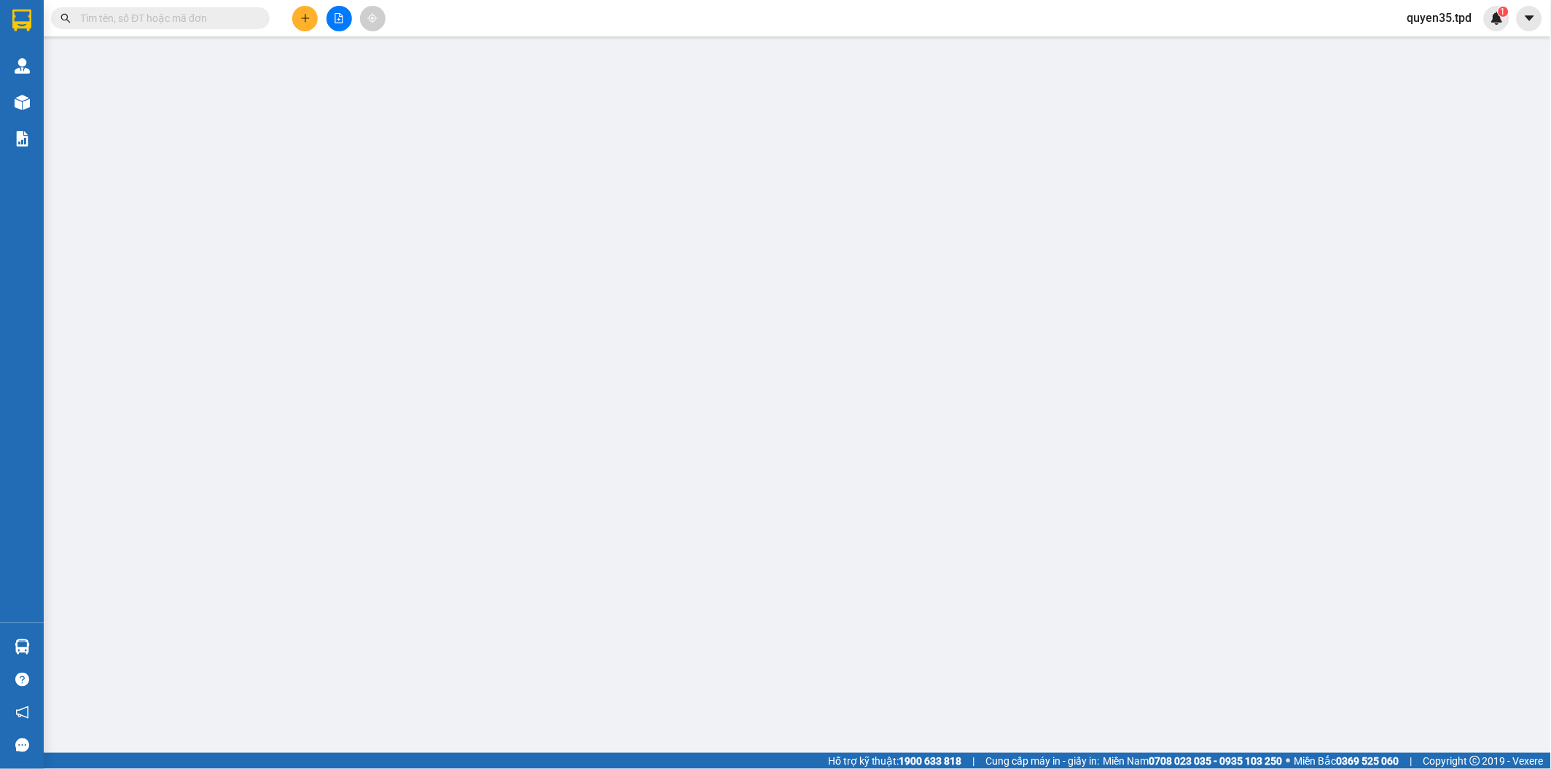
type input "130.000"
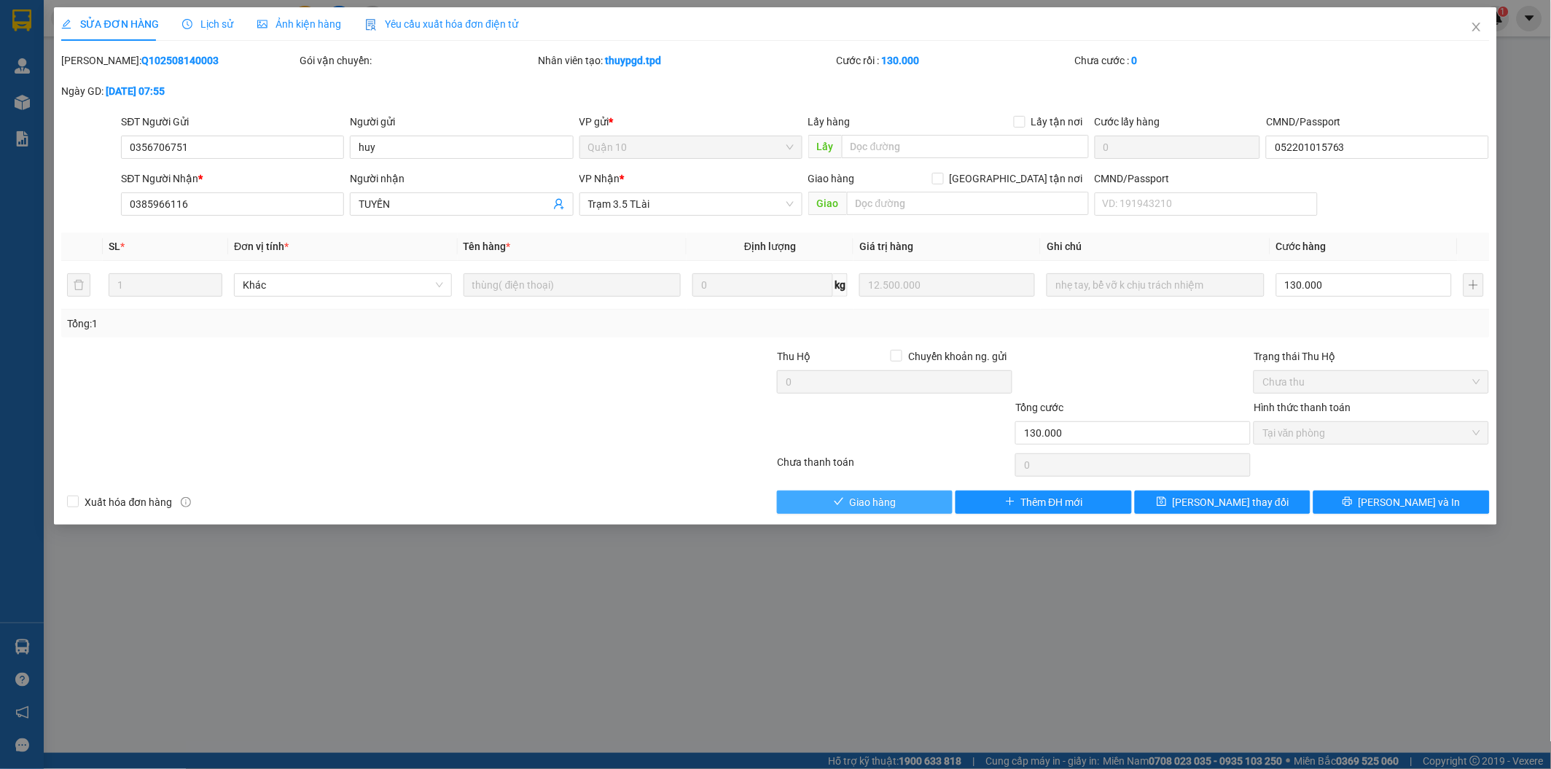
click at [857, 494] on span "Giao hàng" at bounding box center [873, 502] width 47 height 16
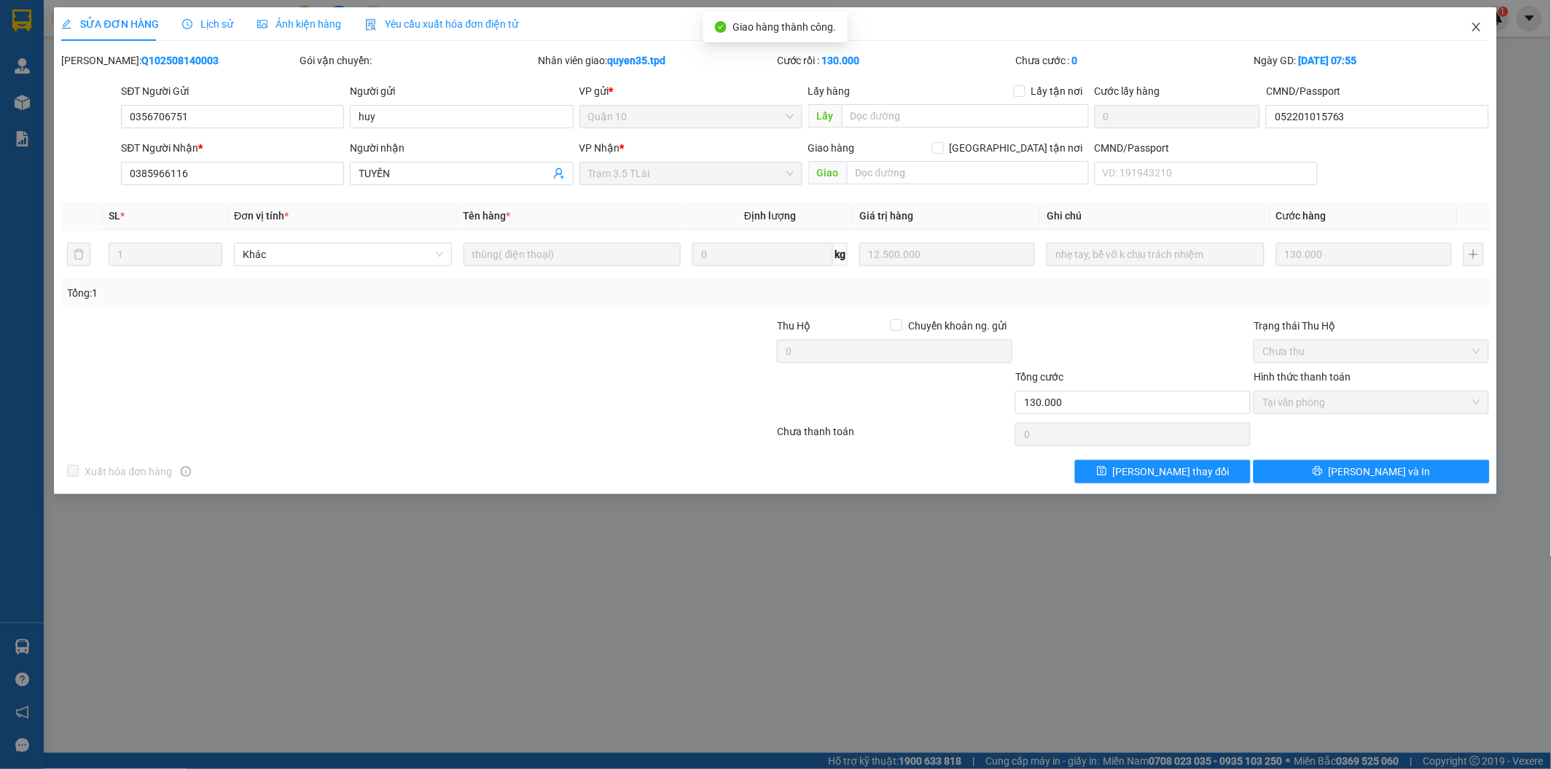
click at [1480, 26] on icon "close" at bounding box center [1477, 27] width 12 height 12
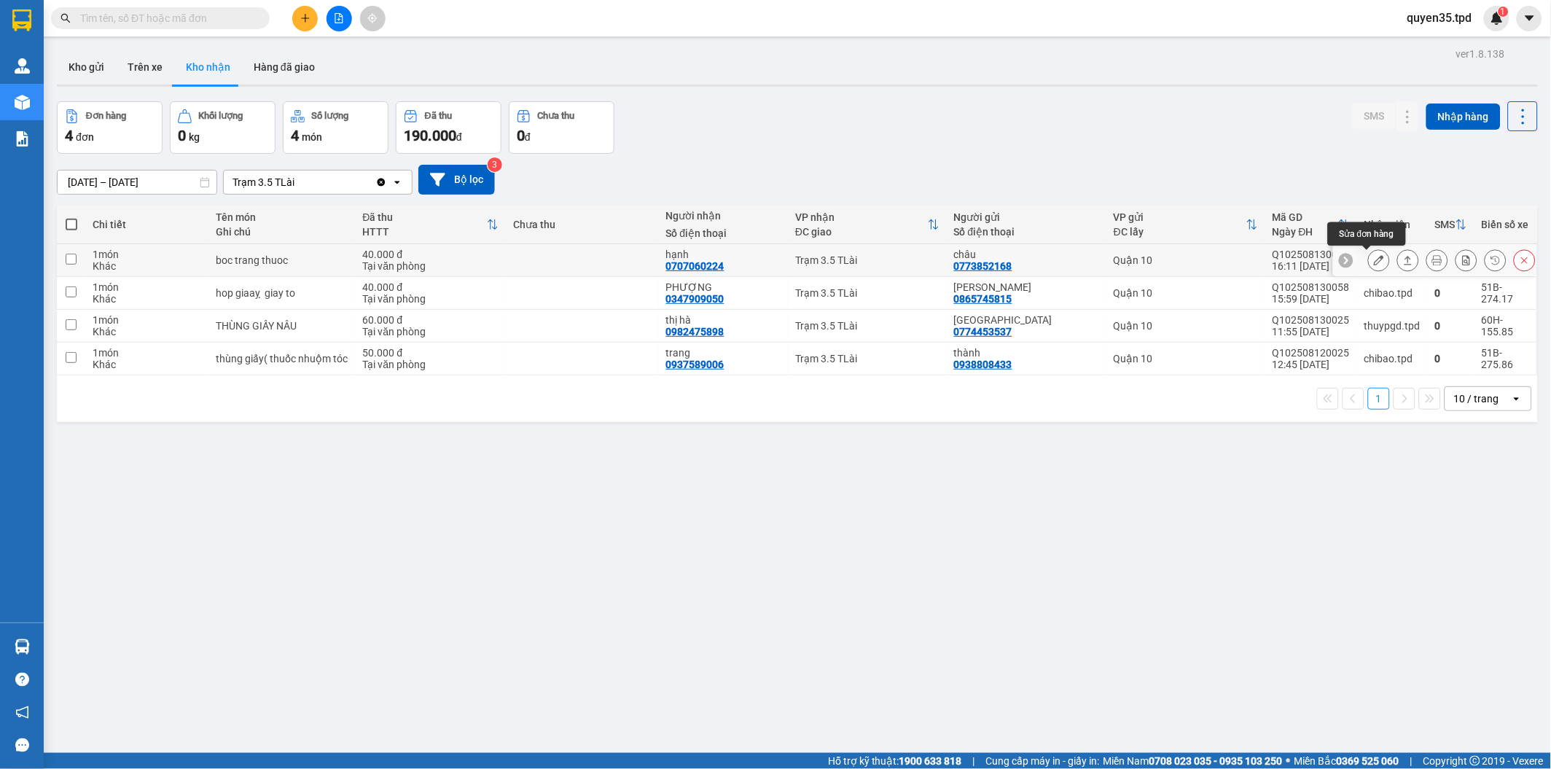
click at [1376, 257] on button at bounding box center [1379, 261] width 20 height 26
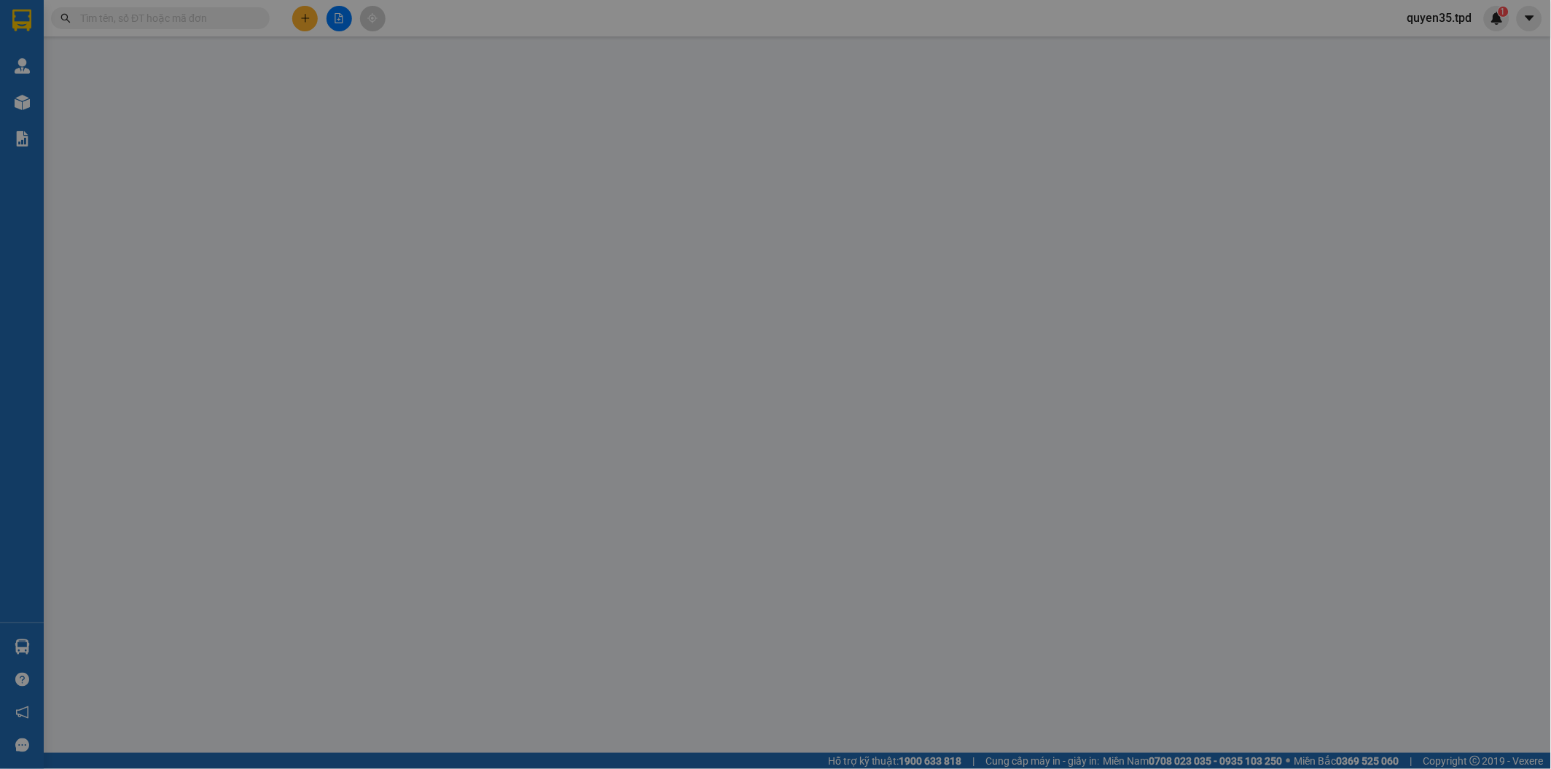
type input "0773852168"
type input "châu"
type input "0707060224"
type input "hạnh"
type input "40.000"
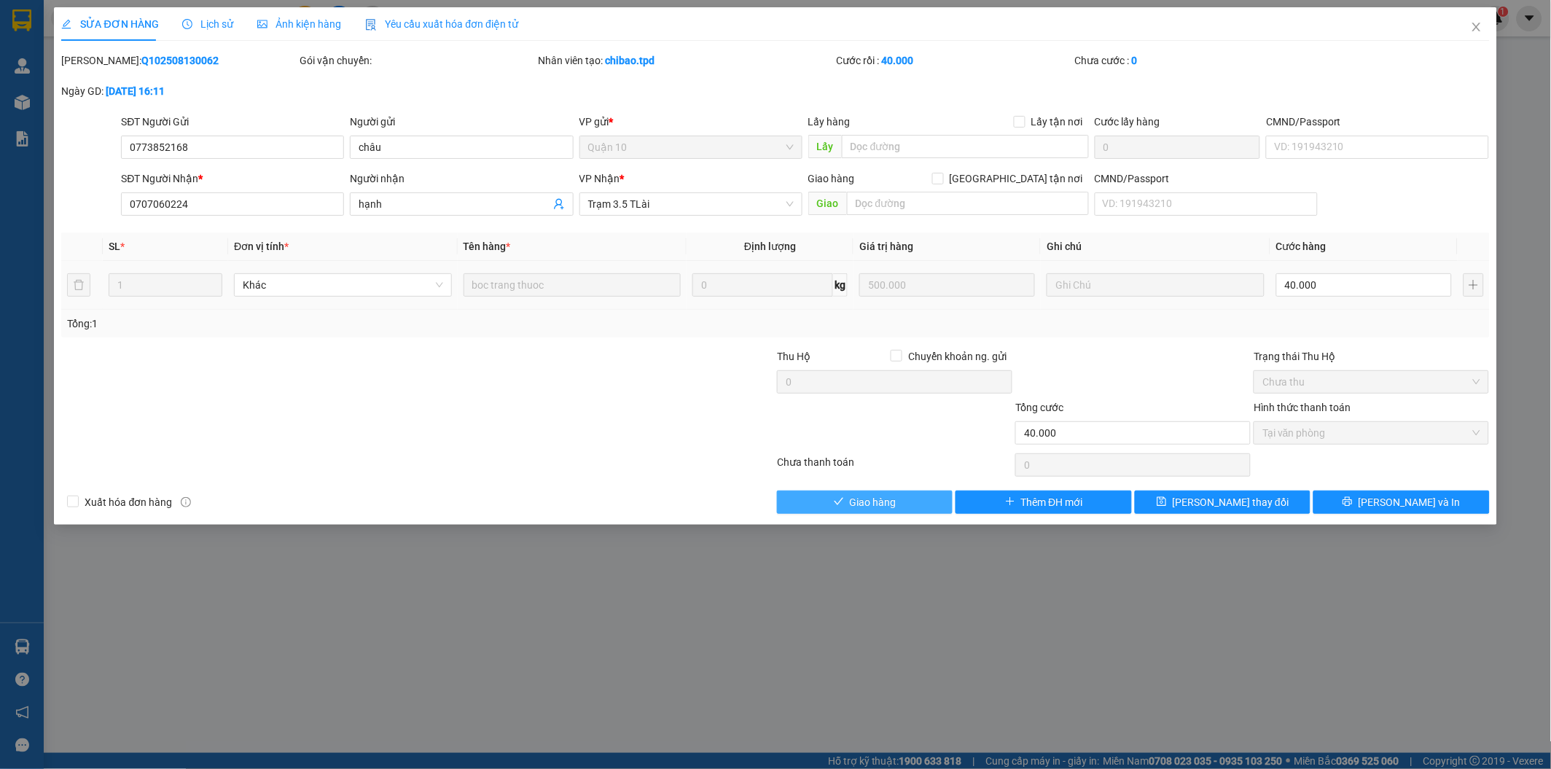
click at [890, 504] on span "Giao hàng" at bounding box center [873, 502] width 47 height 16
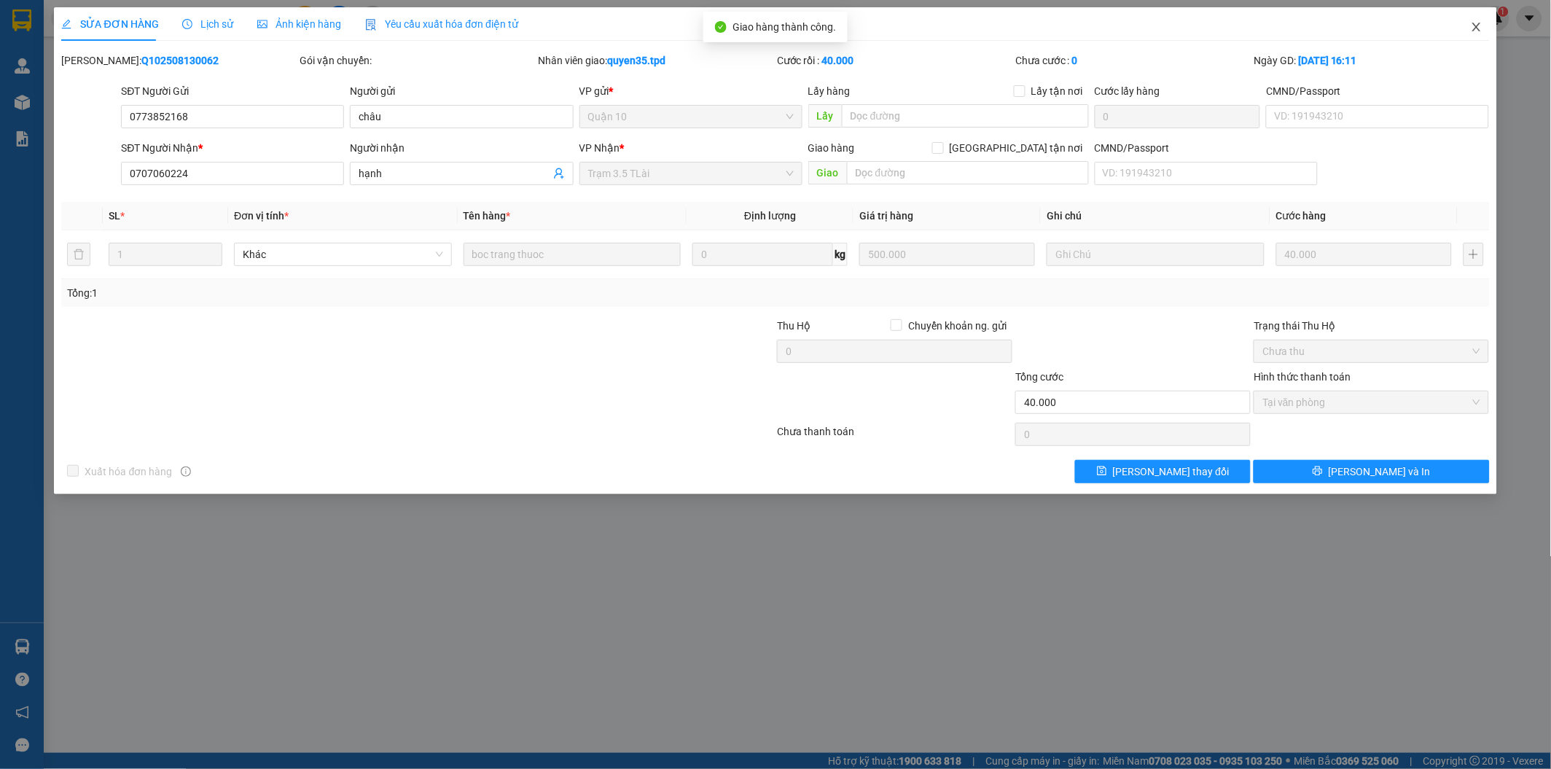
click at [1489, 27] on span "Close" at bounding box center [1477, 27] width 41 height 41
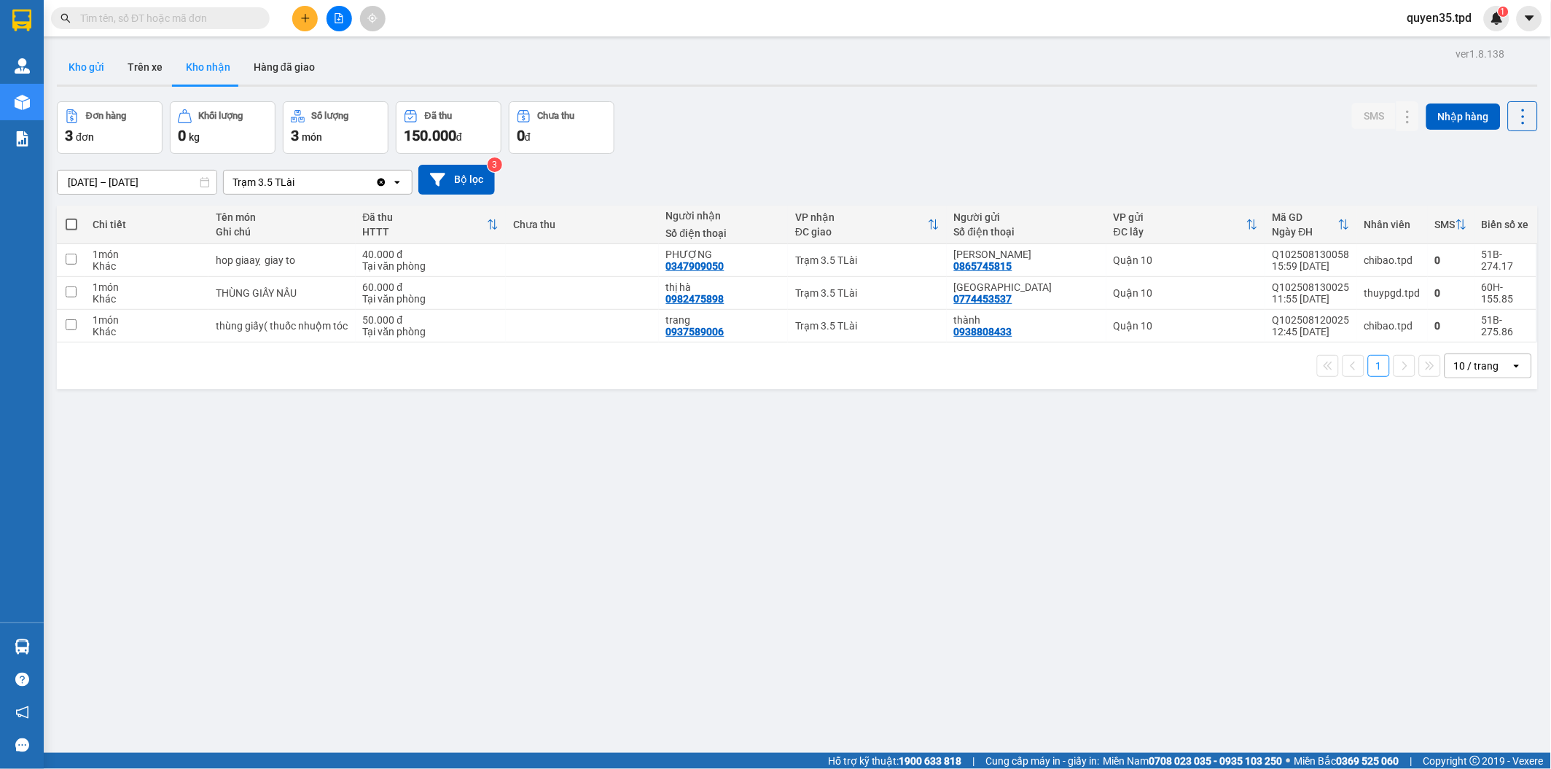
click at [93, 64] on button "Kho gửi" at bounding box center [86, 67] width 59 height 35
